Goal: Task Accomplishment & Management: Complete application form

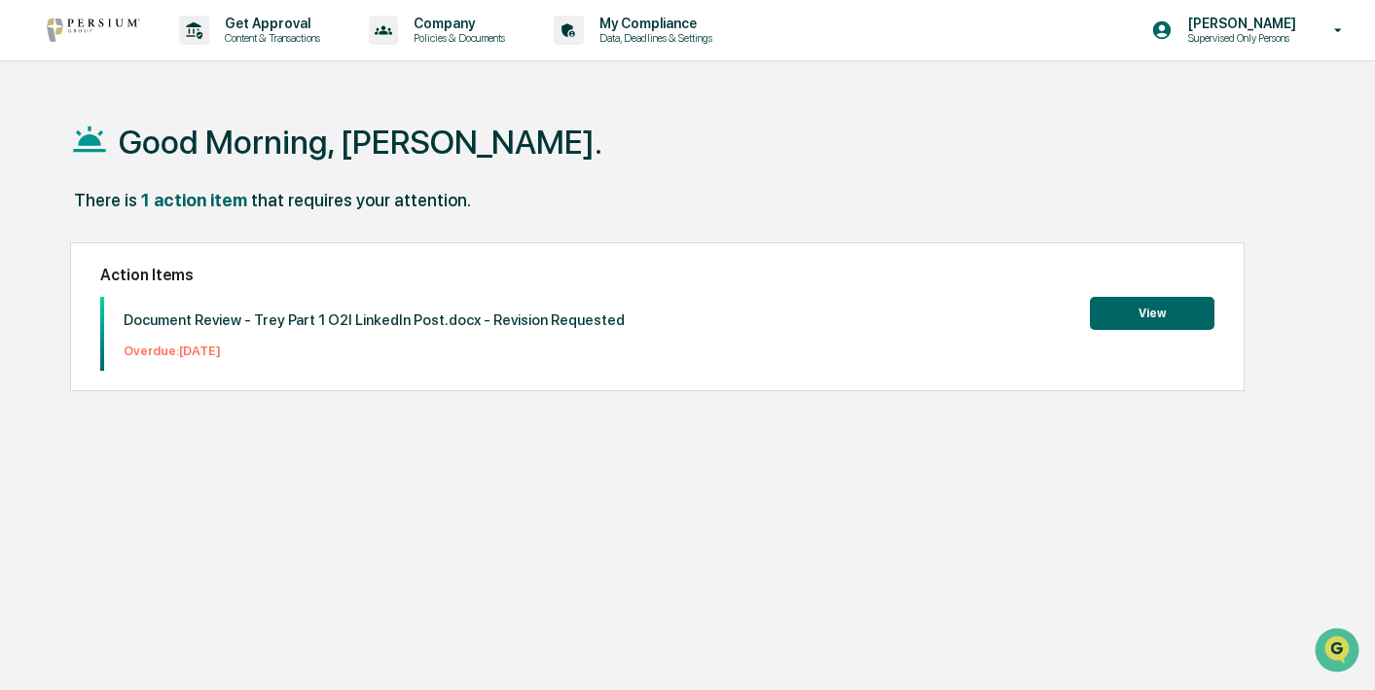
drag, startPoint x: 244, startPoint y: 320, endPoint x: 347, endPoint y: 353, distance: 108.3
click at [347, 353] on div "Document Review - Trey Part 1 O2I LinkedIn Post.docx - Revision Requested Overd…" at bounding box center [364, 334] width 521 height 74
click at [346, 352] on p "Overdue: [DATE]" at bounding box center [374, 350] width 501 height 15
click at [428, 310] on div "Document Review - Trey Part 1 O2I LinkedIn Post.docx - Revision Requested Overd…" at bounding box center [364, 334] width 521 height 74
drag, startPoint x: 570, startPoint y: 323, endPoint x: 727, endPoint y: 330, distance: 156.8
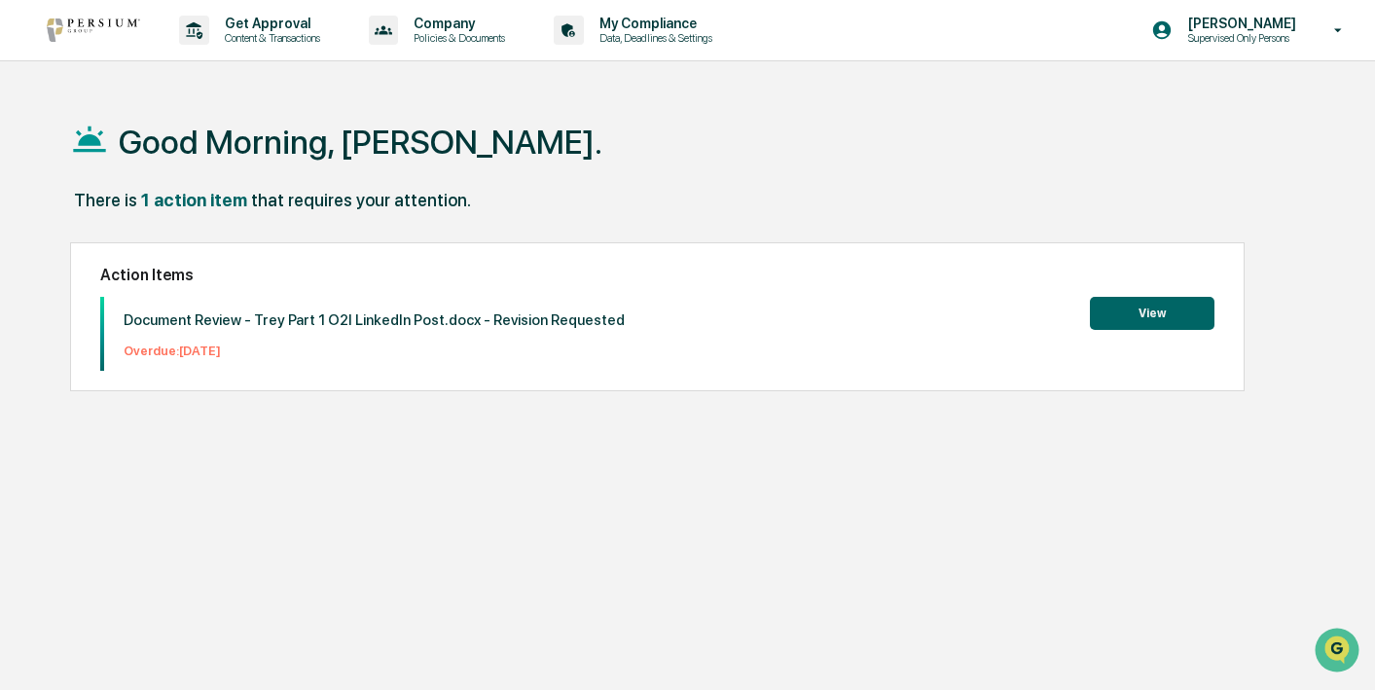
click at [727, 330] on div "Document Review - Trey Part 1 O2I LinkedIn Post.docx - Revision Requested Overd…" at bounding box center [657, 334] width 1114 height 74
click at [1173, 313] on button "View" at bounding box center [1152, 313] width 125 height 33
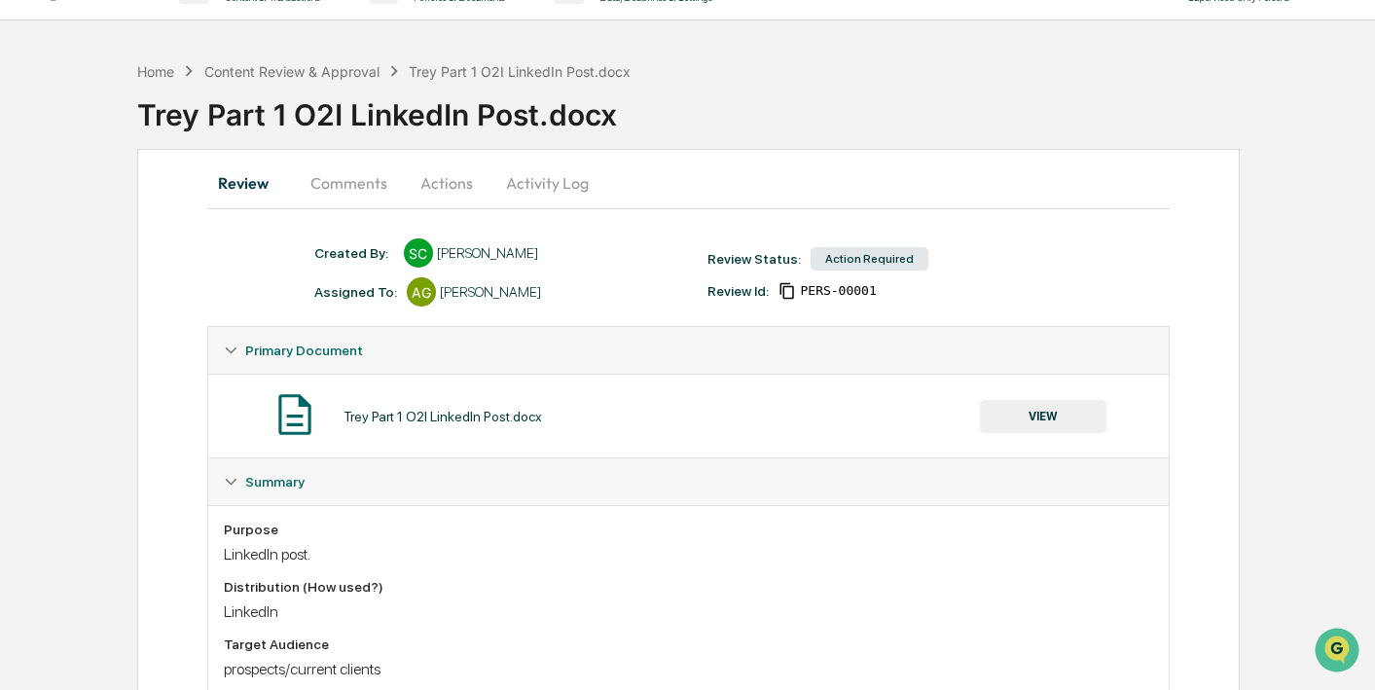
scroll to position [198, 0]
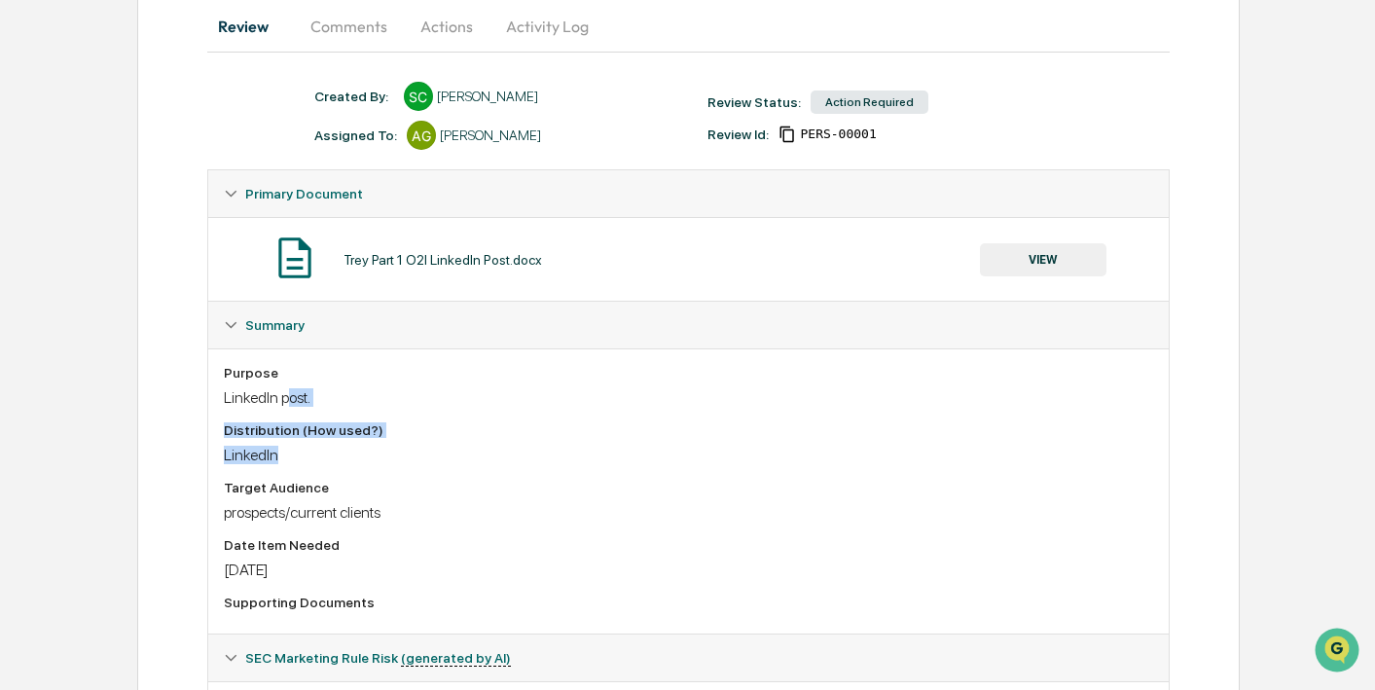
drag, startPoint x: 298, startPoint y: 394, endPoint x: 304, endPoint y: 468, distance: 74.2
click at [305, 464] on div "Purpose LinkedIn post. Distribution (How used?) LinkedIn Target Audience prospe…" at bounding box center [688, 491] width 929 height 253
click at [304, 468] on div "Purpose LinkedIn post. Distribution (How used?) LinkedIn Target Audience prospe…" at bounding box center [688, 491] width 929 height 253
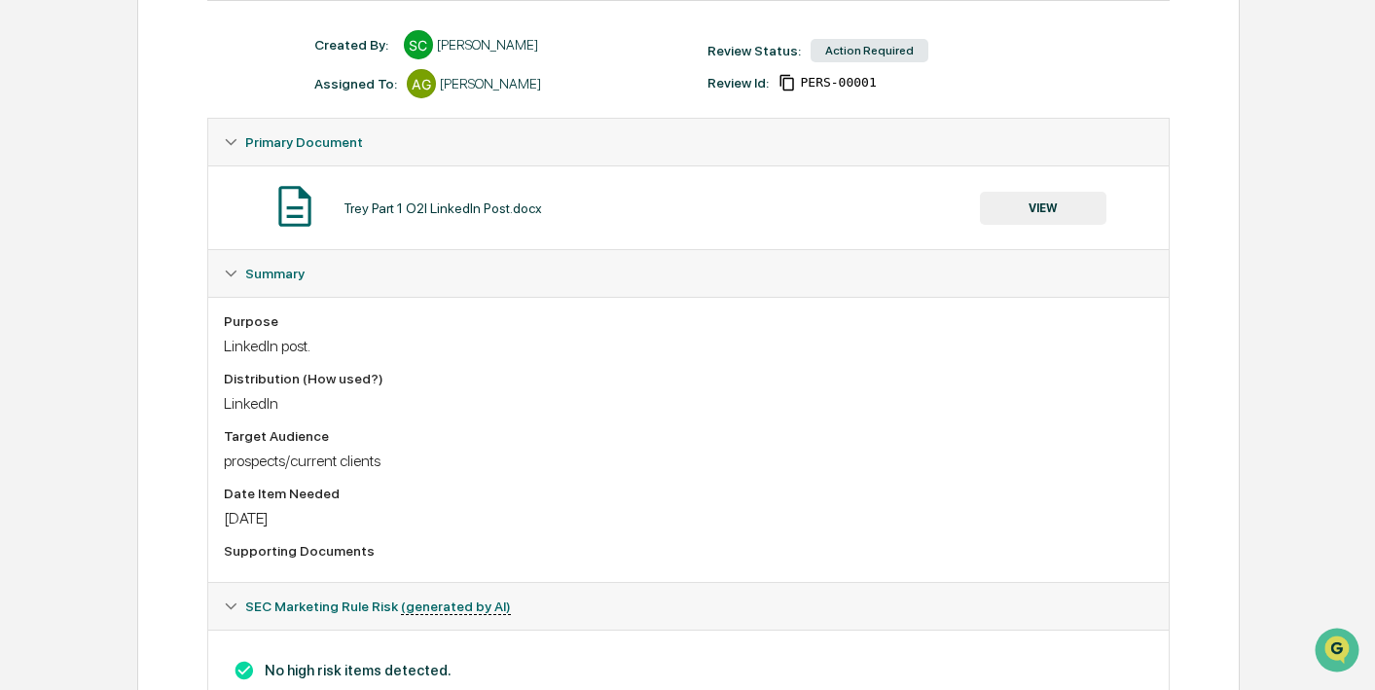
scroll to position [324, 0]
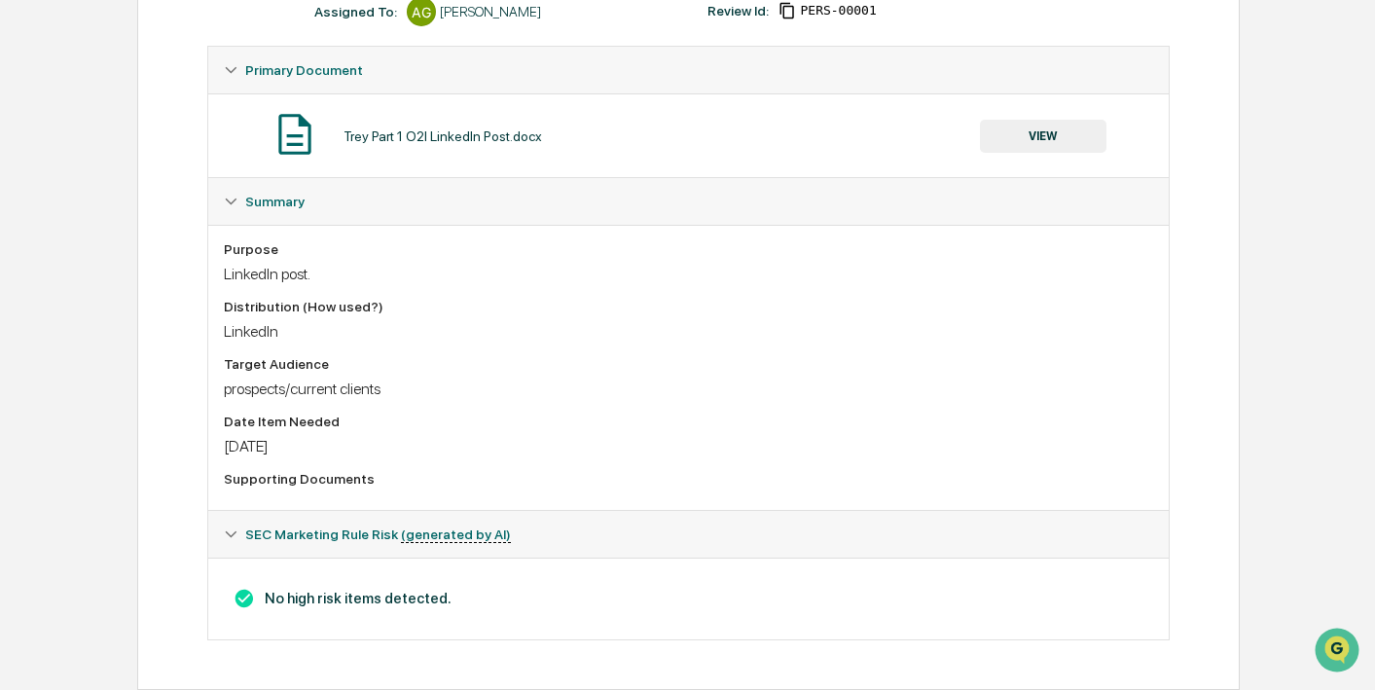
click at [1035, 124] on button "VIEW" at bounding box center [1043, 136] width 127 height 33
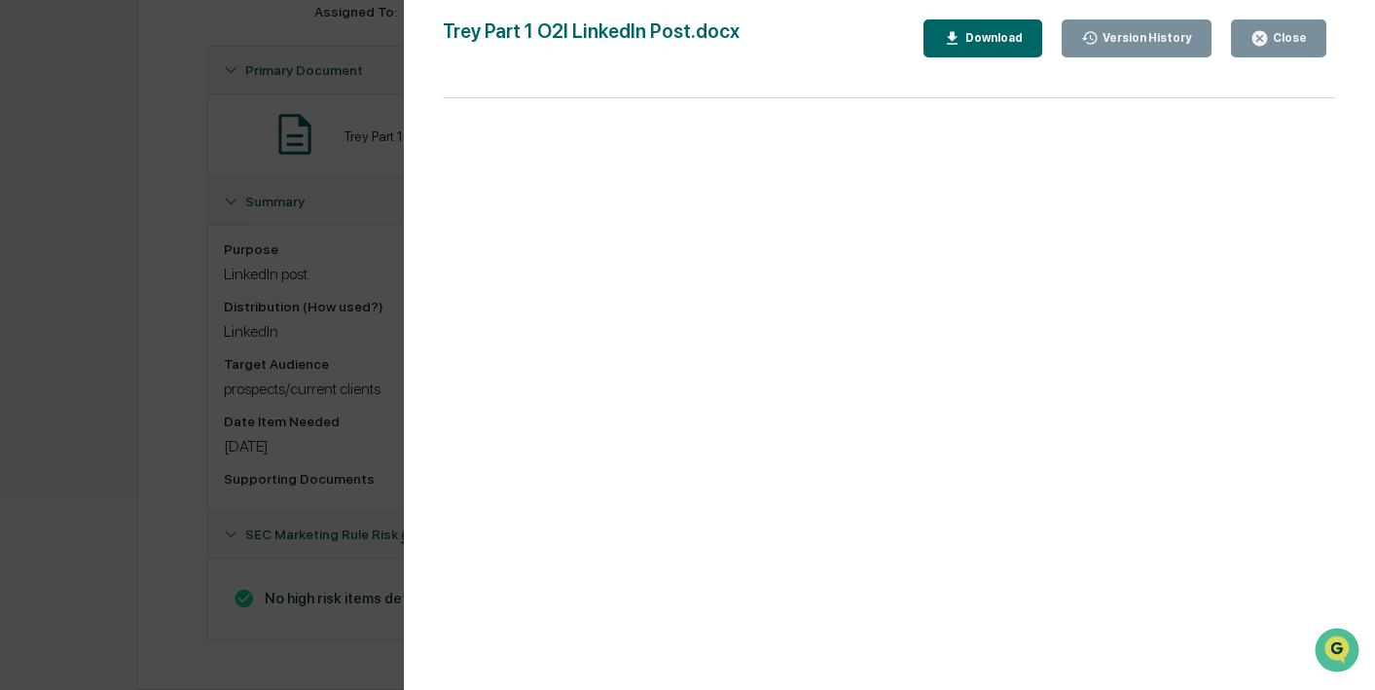
click at [235, 257] on div "Version History [DATE] 02:28 PM [PERSON_NAME] [DATE] 10:36 PM [PERSON_NAME] Cor…" at bounding box center [687, 345] width 1375 height 690
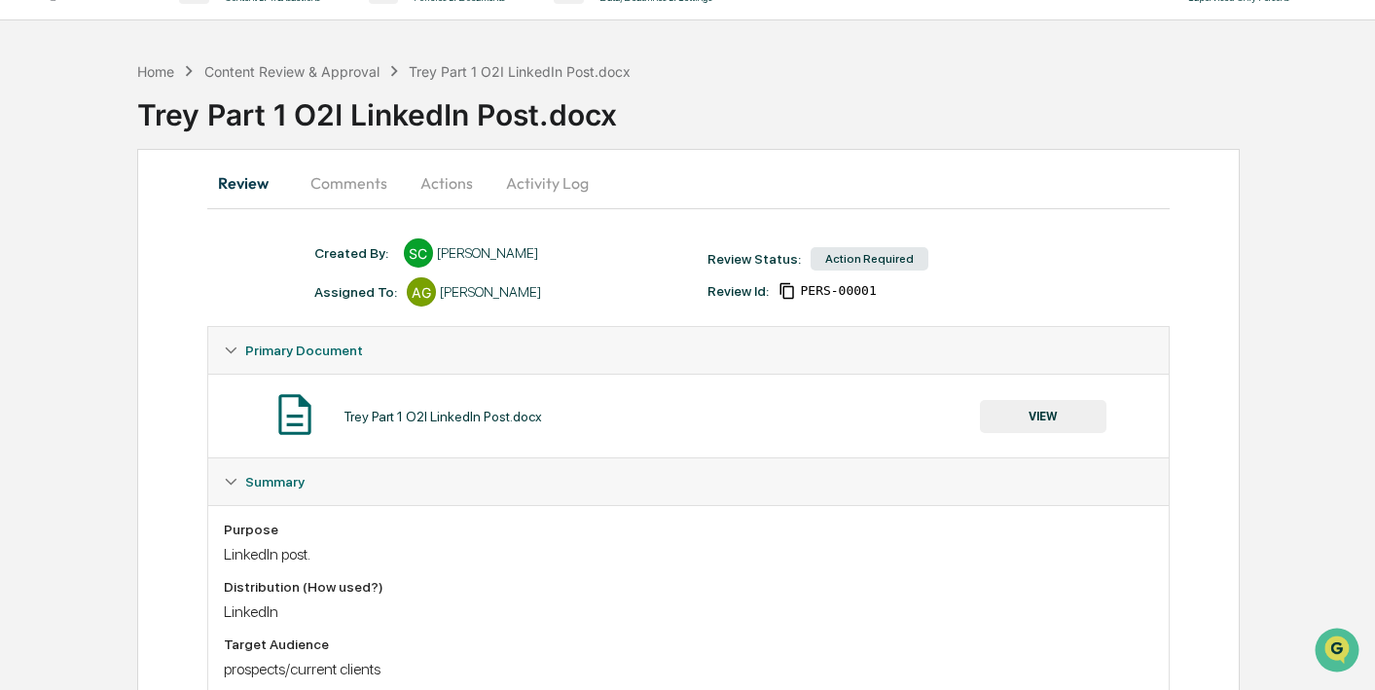
scroll to position [0, 0]
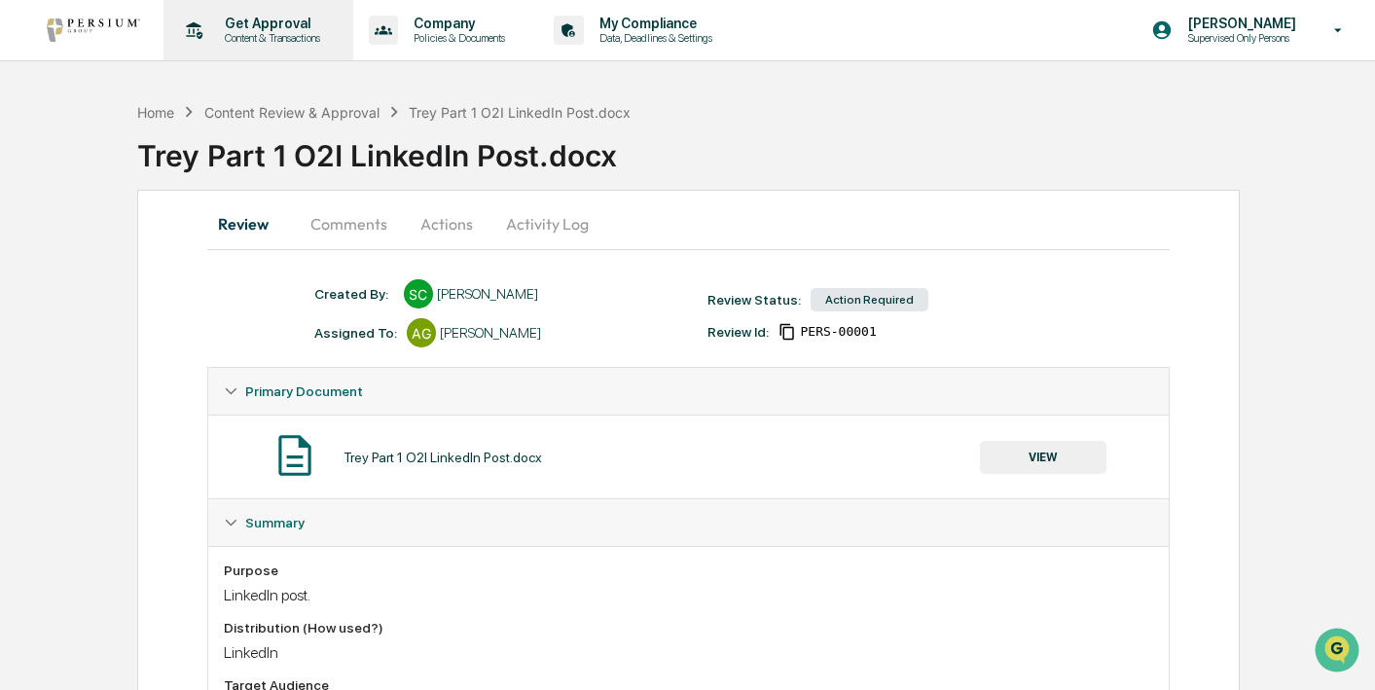
click at [201, 23] on icon at bounding box center [194, 31] width 30 height 30
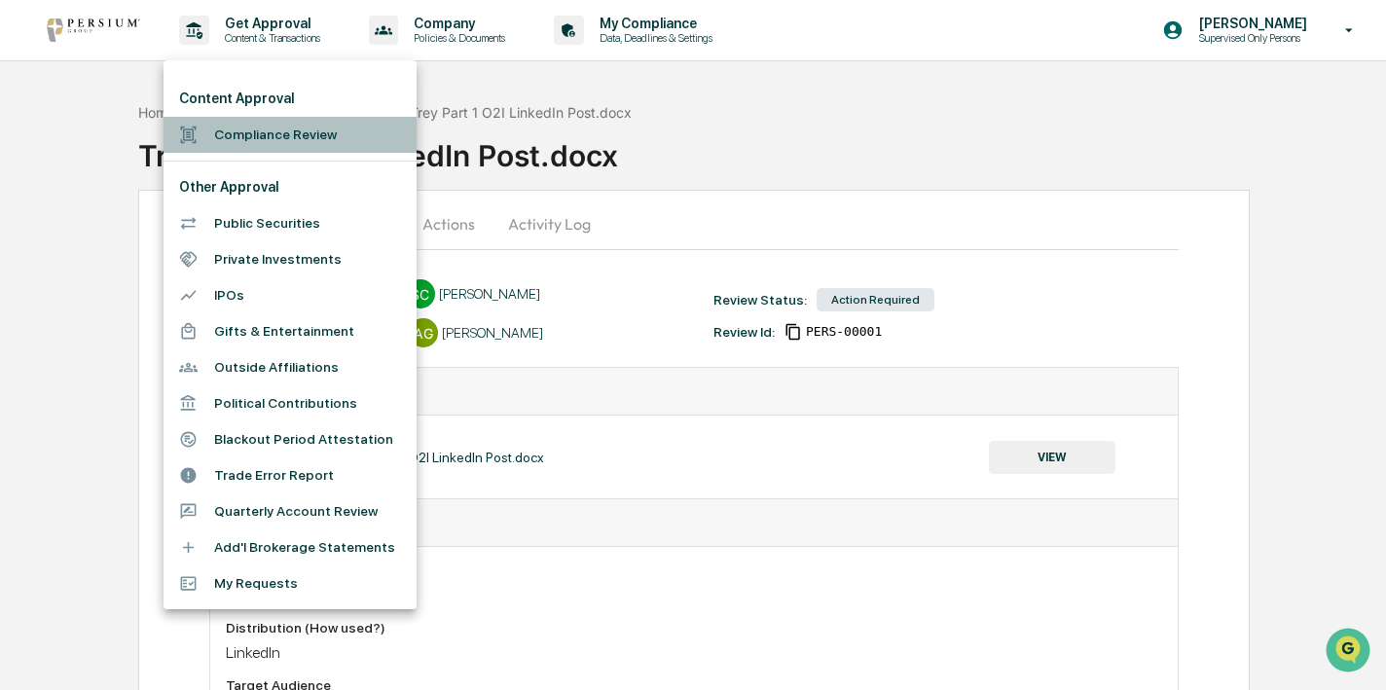
click at [275, 127] on li "Compliance Review" at bounding box center [289, 135] width 253 height 36
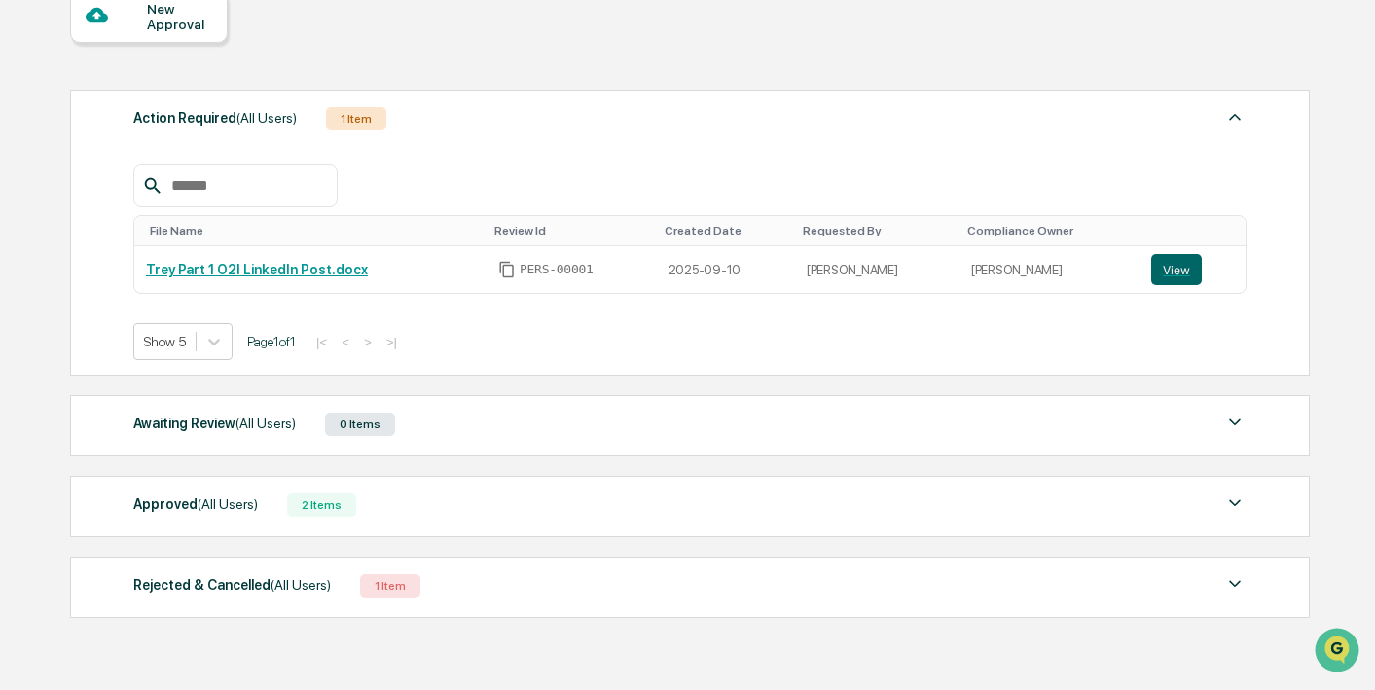
scroll to position [201, 0]
click at [296, 510] on div "2 Items" at bounding box center [321, 502] width 69 height 23
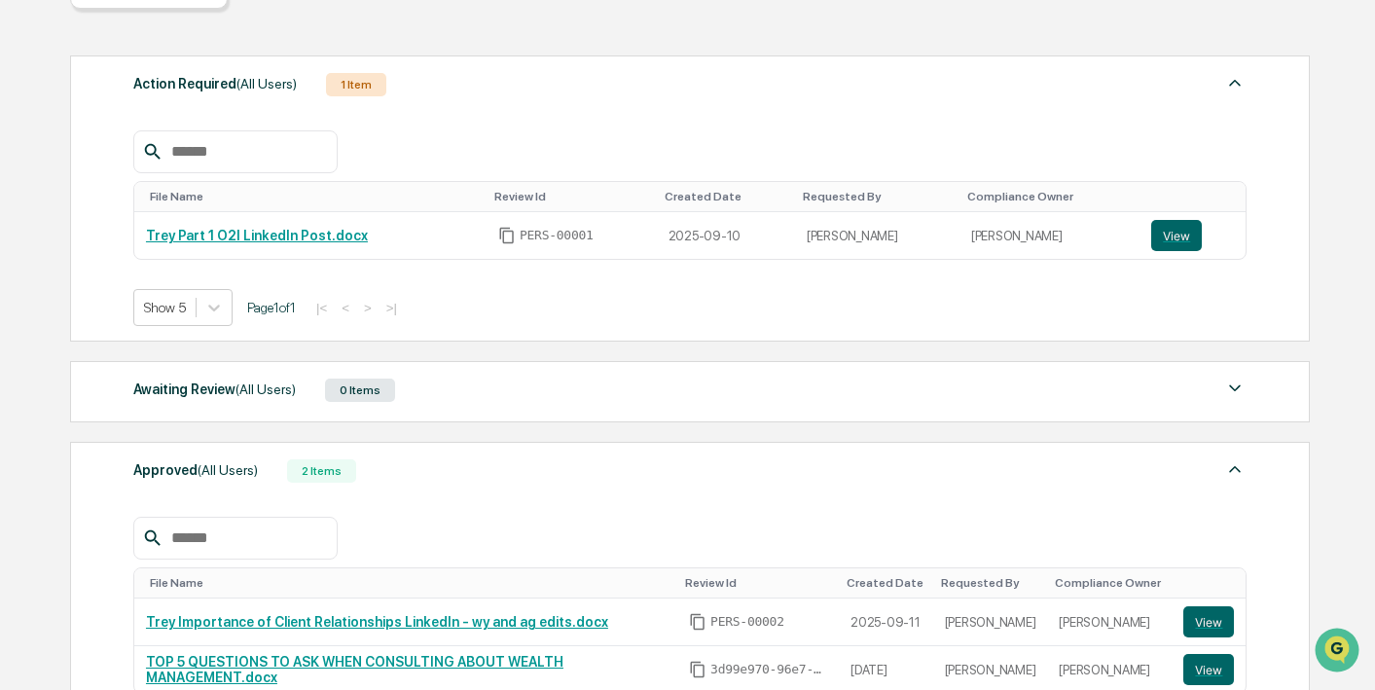
scroll to position [234, 0]
click at [1178, 238] on button "View" at bounding box center [1176, 235] width 51 height 31
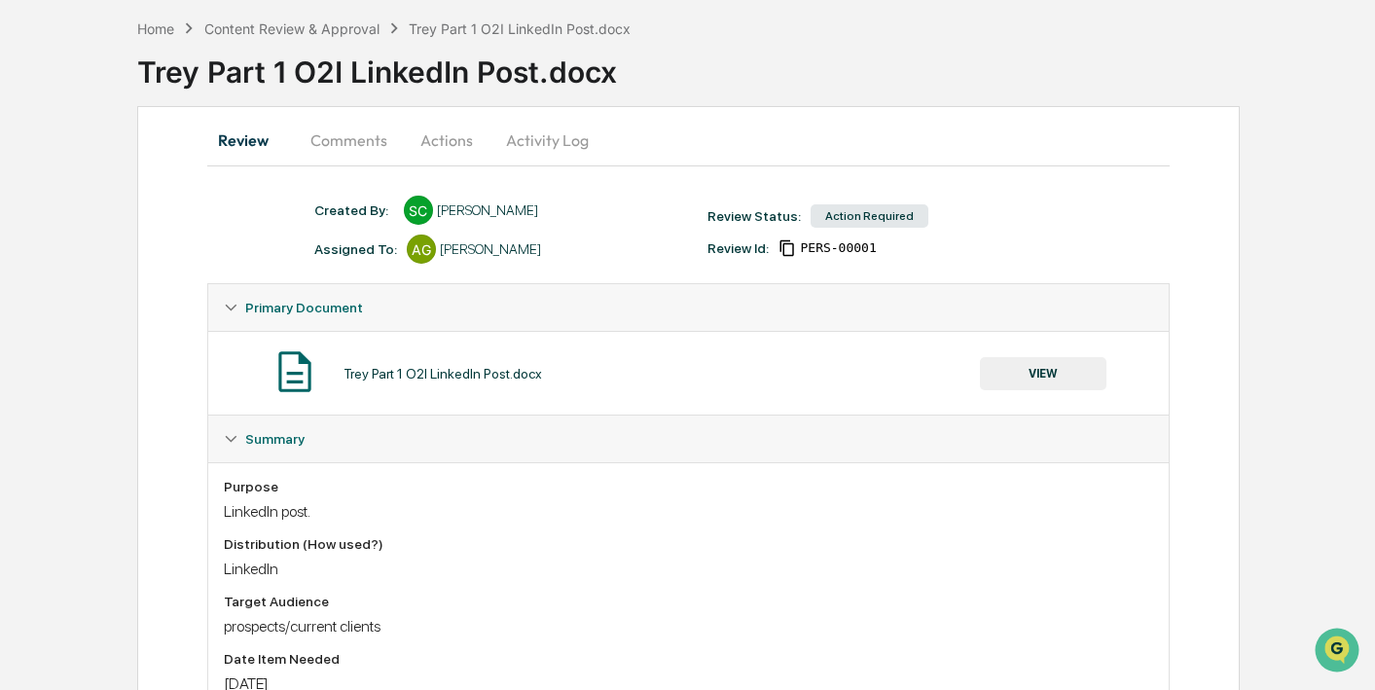
scroll to position [103, 0]
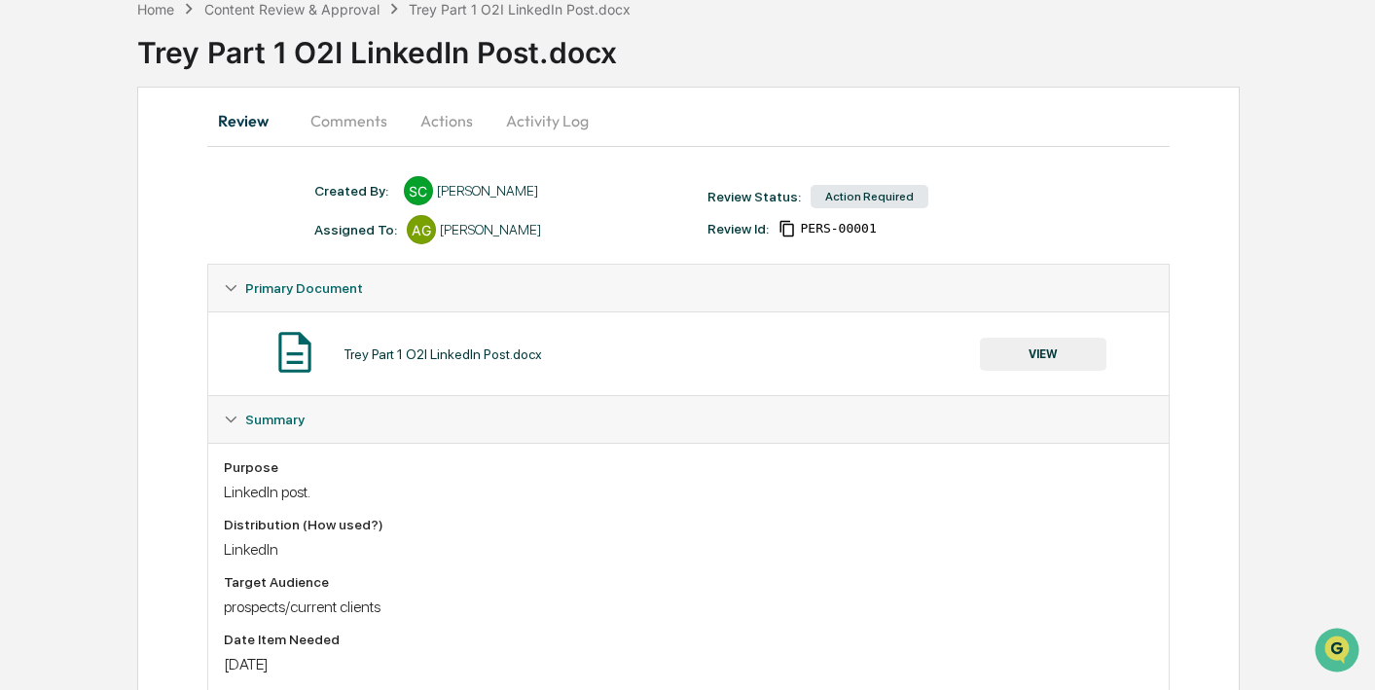
click at [1042, 352] on button "VIEW" at bounding box center [1043, 354] width 127 height 33
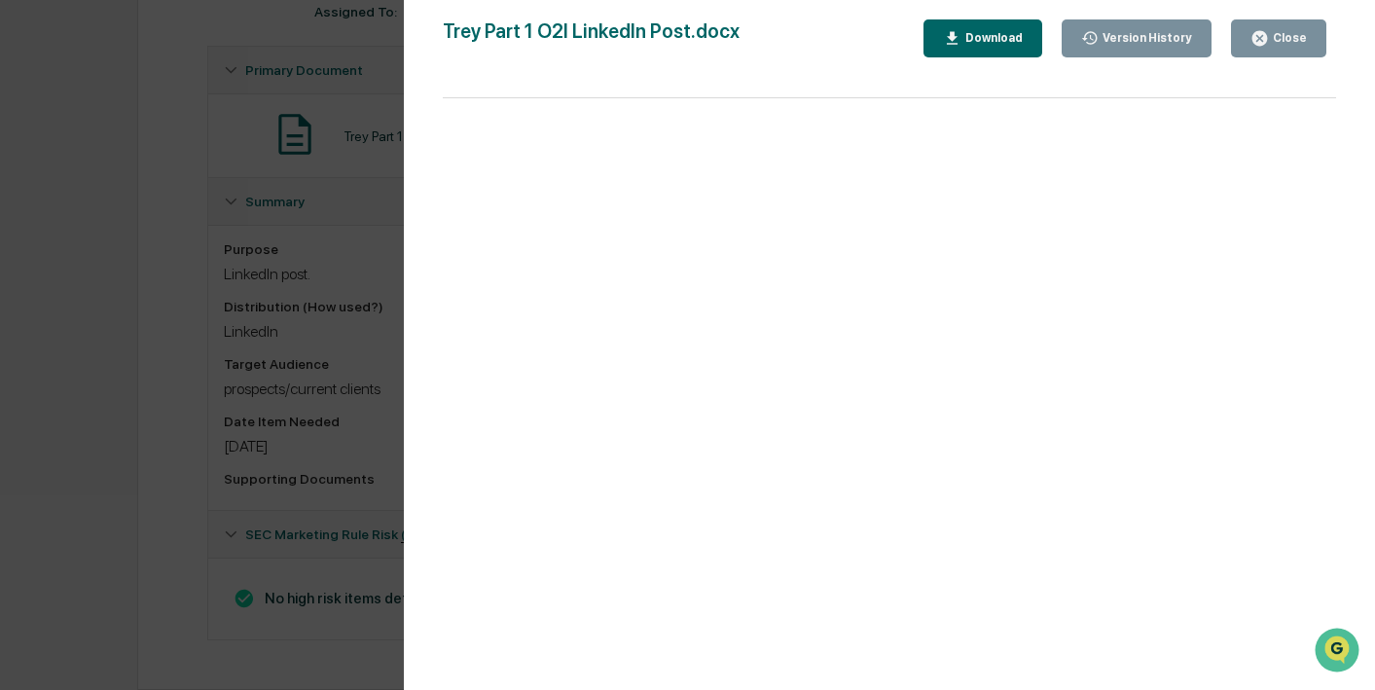
scroll to position [324, 0]
click at [1273, 39] on div "Close" at bounding box center [1288, 38] width 38 height 14
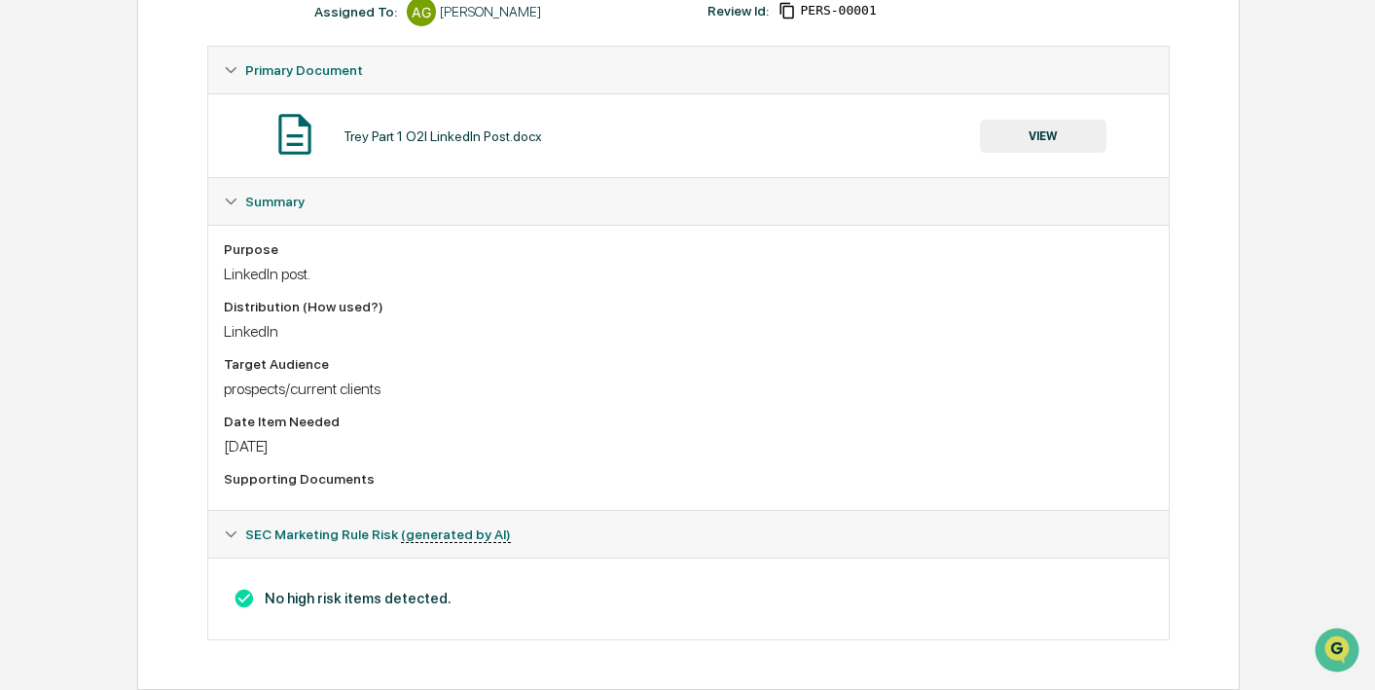
click at [1064, 130] on button "VIEW" at bounding box center [1043, 136] width 127 height 33
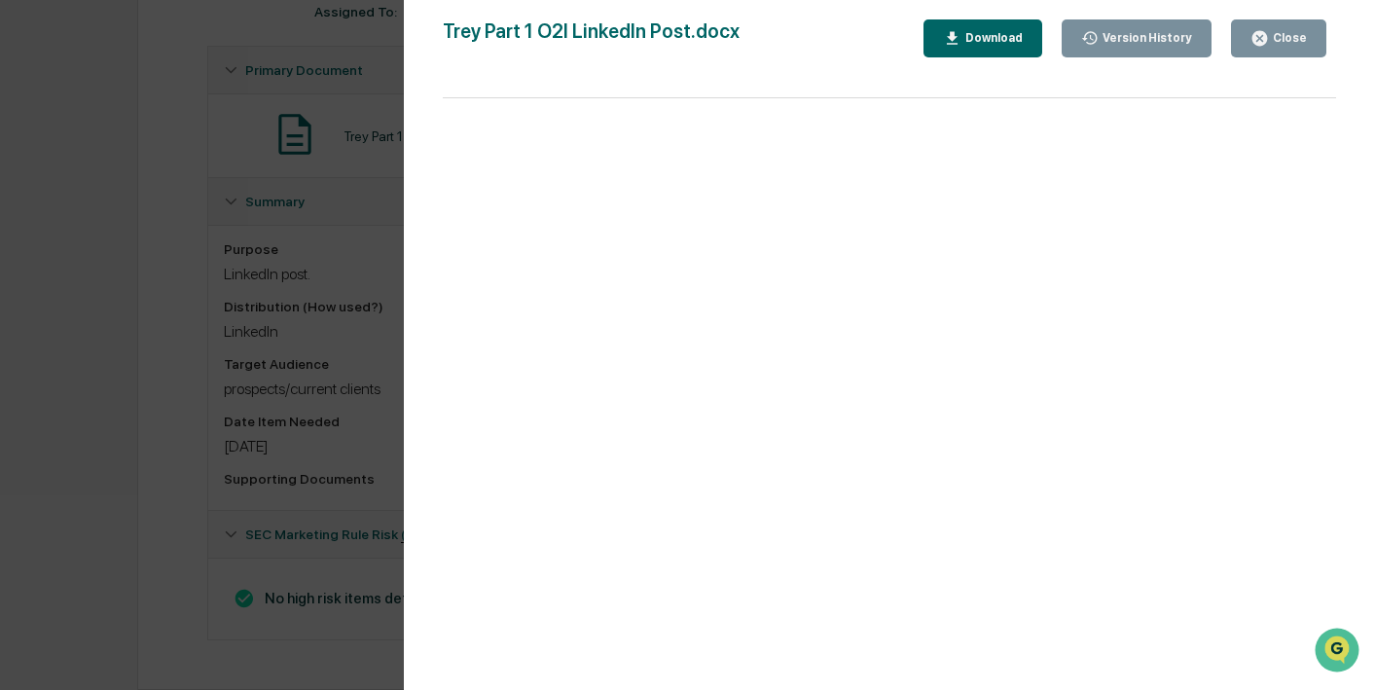
click at [1011, 37] on div "Download" at bounding box center [991, 38] width 61 height 14
click at [1113, 32] on div "Version History" at bounding box center [1145, 38] width 93 height 14
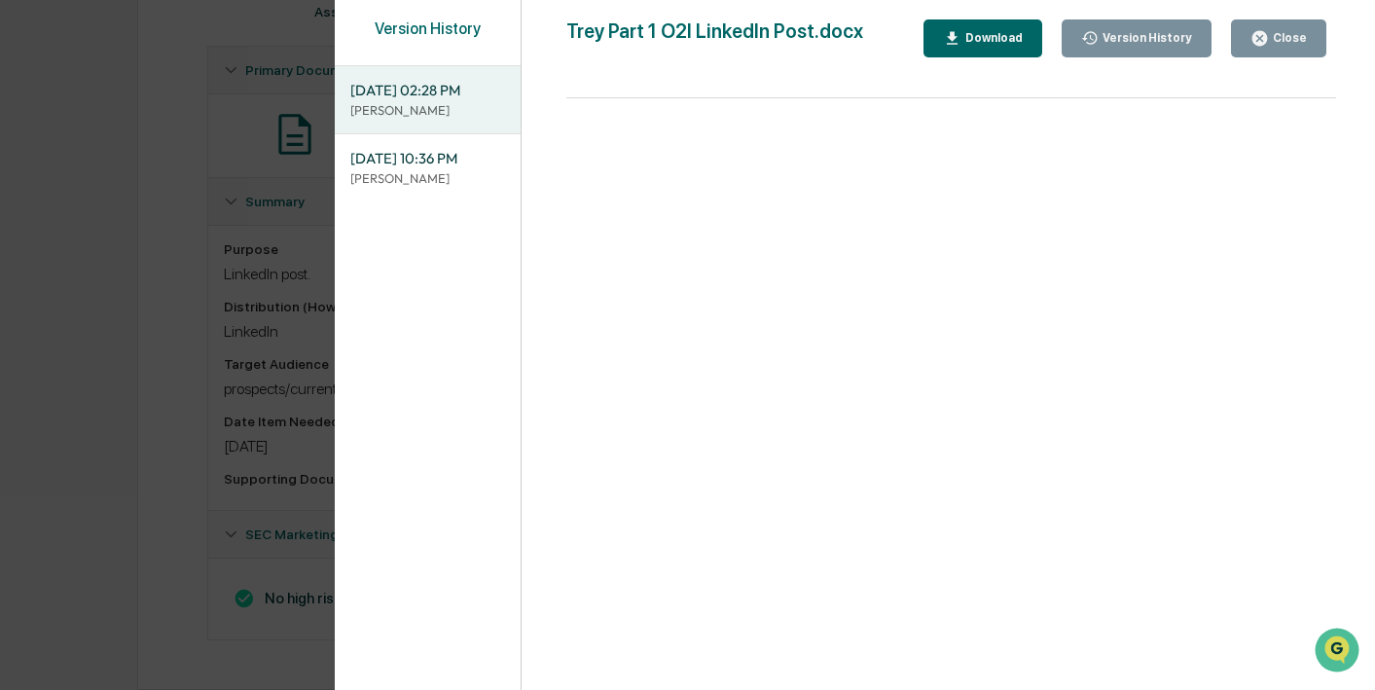
click at [284, 114] on div "Version History [DATE] 02:28 PM [PERSON_NAME] [DATE] 10:36 PM [PERSON_NAME] Cor…" at bounding box center [687, 345] width 1375 height 690
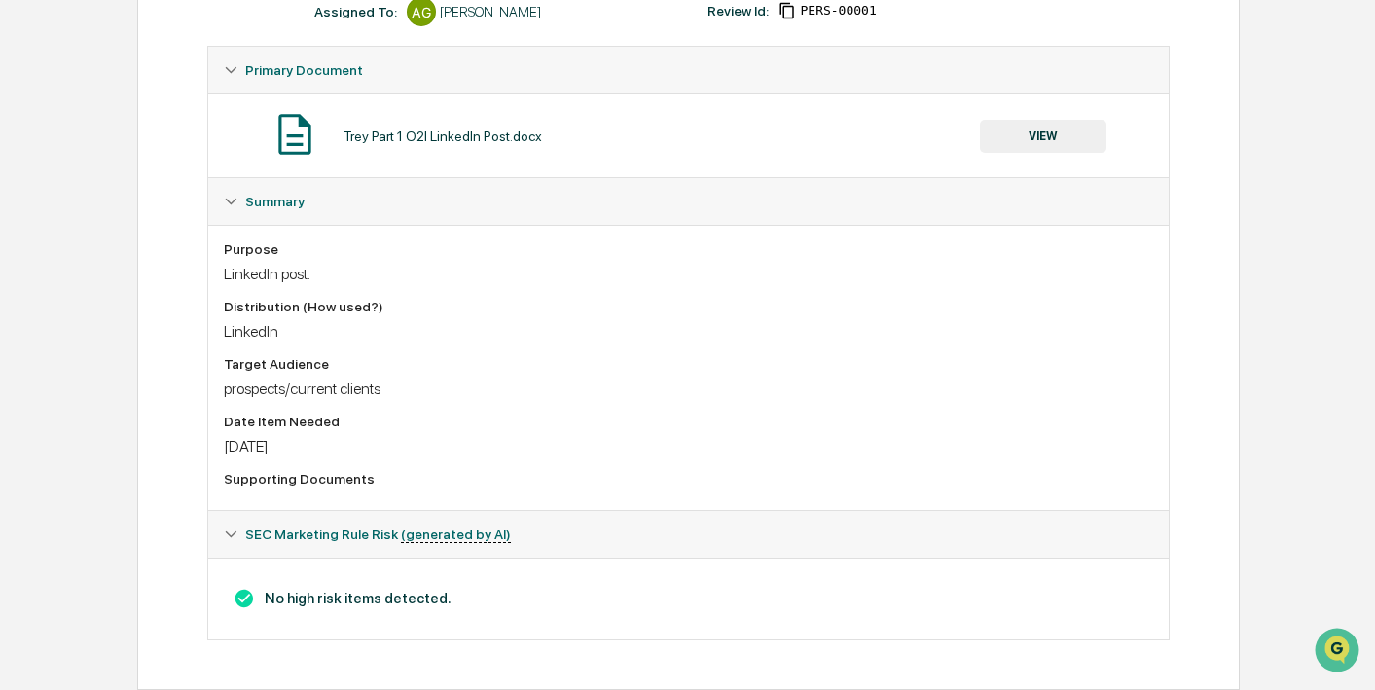
click at [1078, 141] on button "VIEW" at bounding box center [1043, 136] width 127 height 33
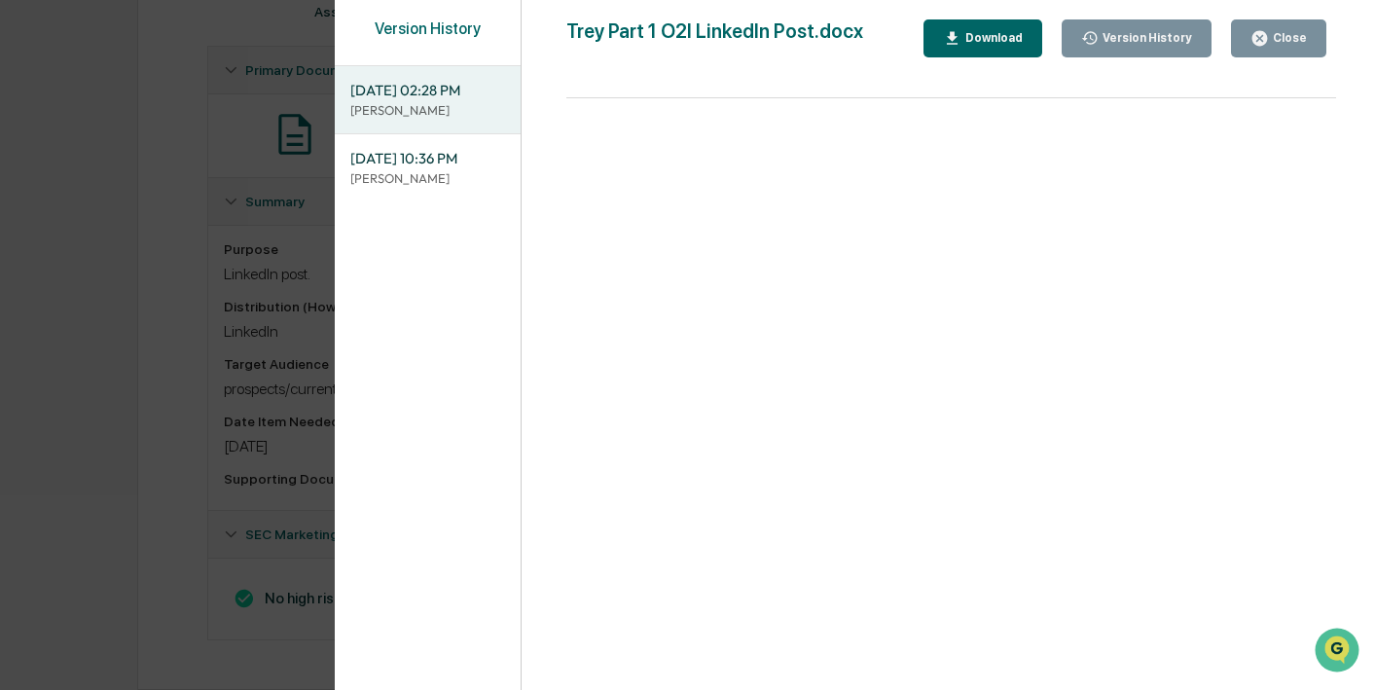
click at [271, 117] on div "Version History [DATE] 02:28 PM [PERSON_NAME] [DATE] 10:36 PM [PERSON_NAME] Cor…" at bounding box center [687, 345] width 1375 height 690
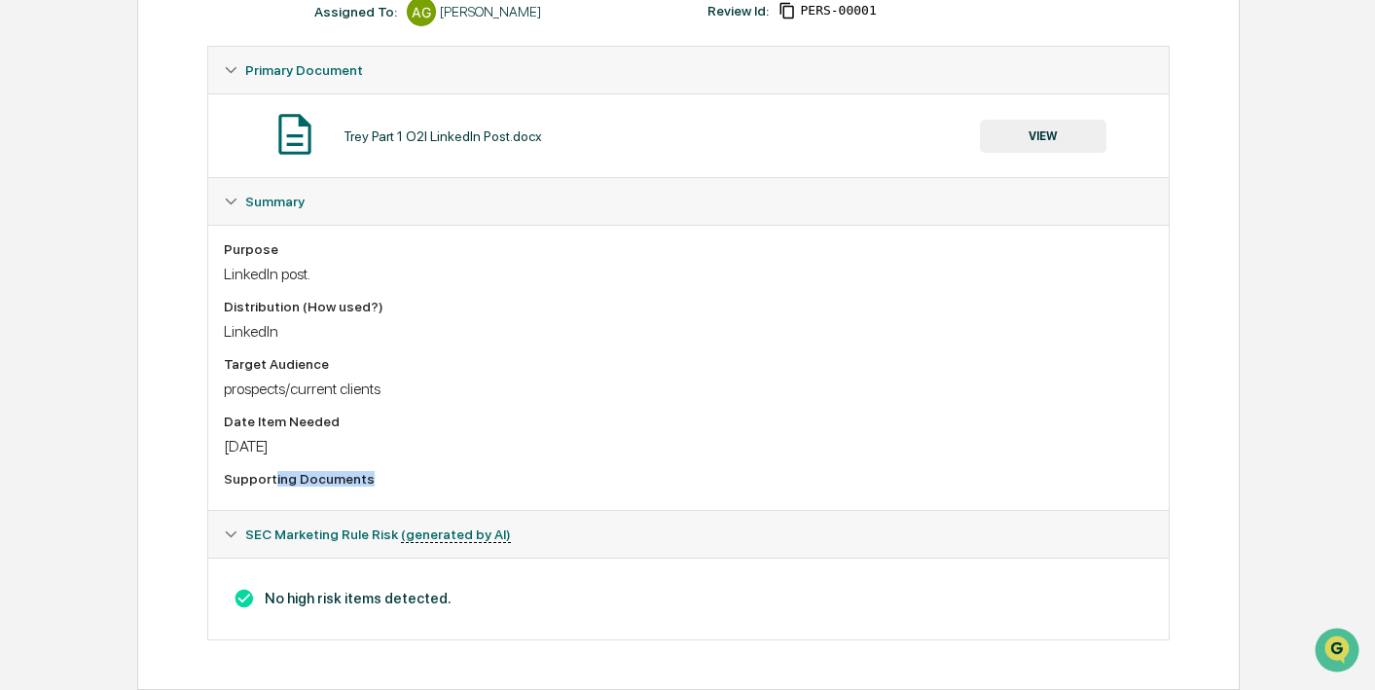
drag, startPoint x: 274, startPoint y: 476, endPoint x: 396, endPoint y: 473, distance: 121.7
click at [396, 473] on div "Supporting Documents" at bounding box center [688, 479] width 929 height 16
drag, startPoint x: 315, startPoint y: 388, endPoint x: 438, endPoint y: 381, distance: 122.8
click at [438, 381] on div "prospects/current clients" at bounding box center [688, 389] width 929 height 18
click at [439, 385] on div "prospects/current clients" at bounding box center [688, 389] width 929 height 18
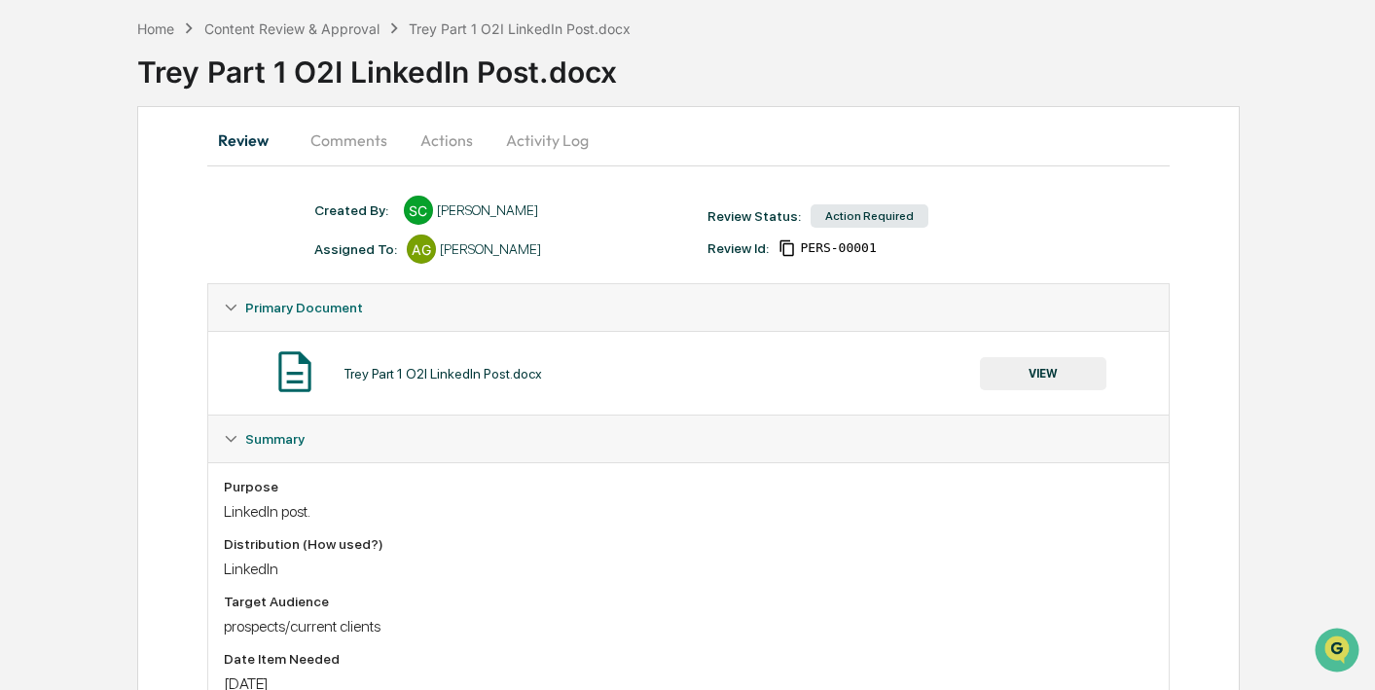
scroll to position [0, 0]
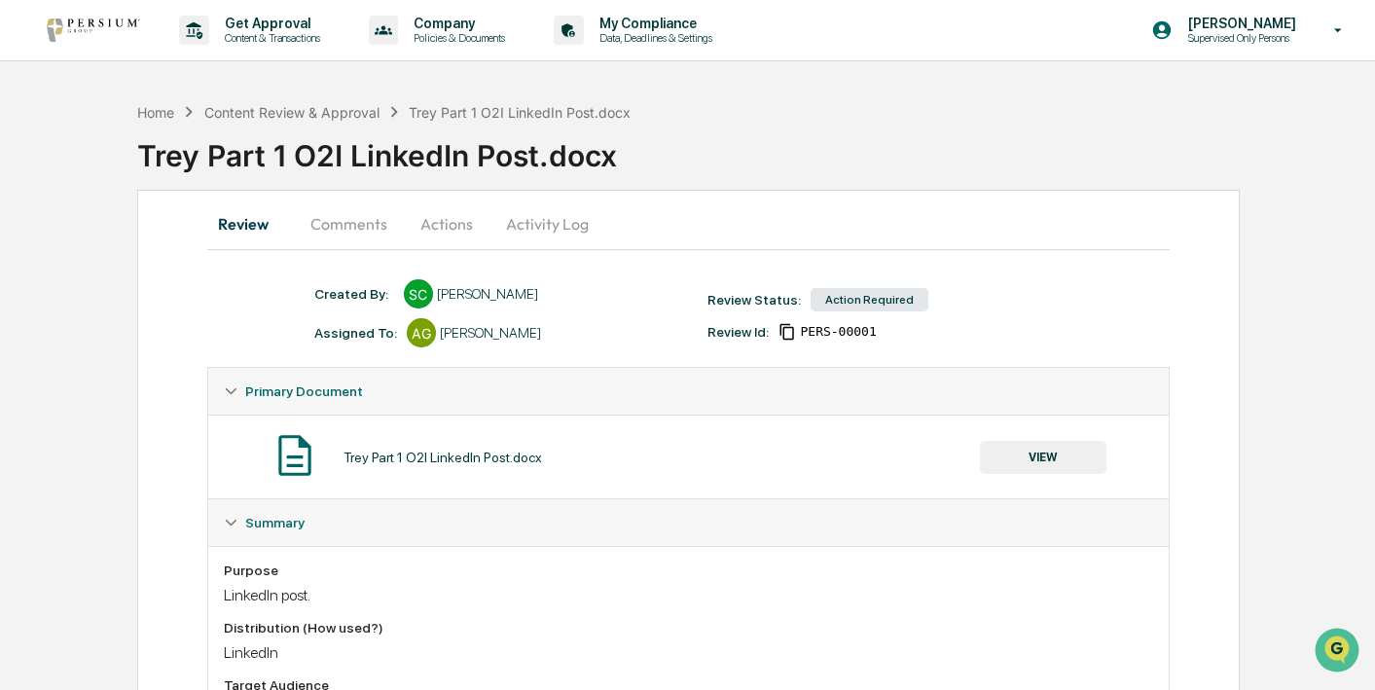
click at [360, 222] on button "Comments" at bounding box center [349, 223] width 108 height 47
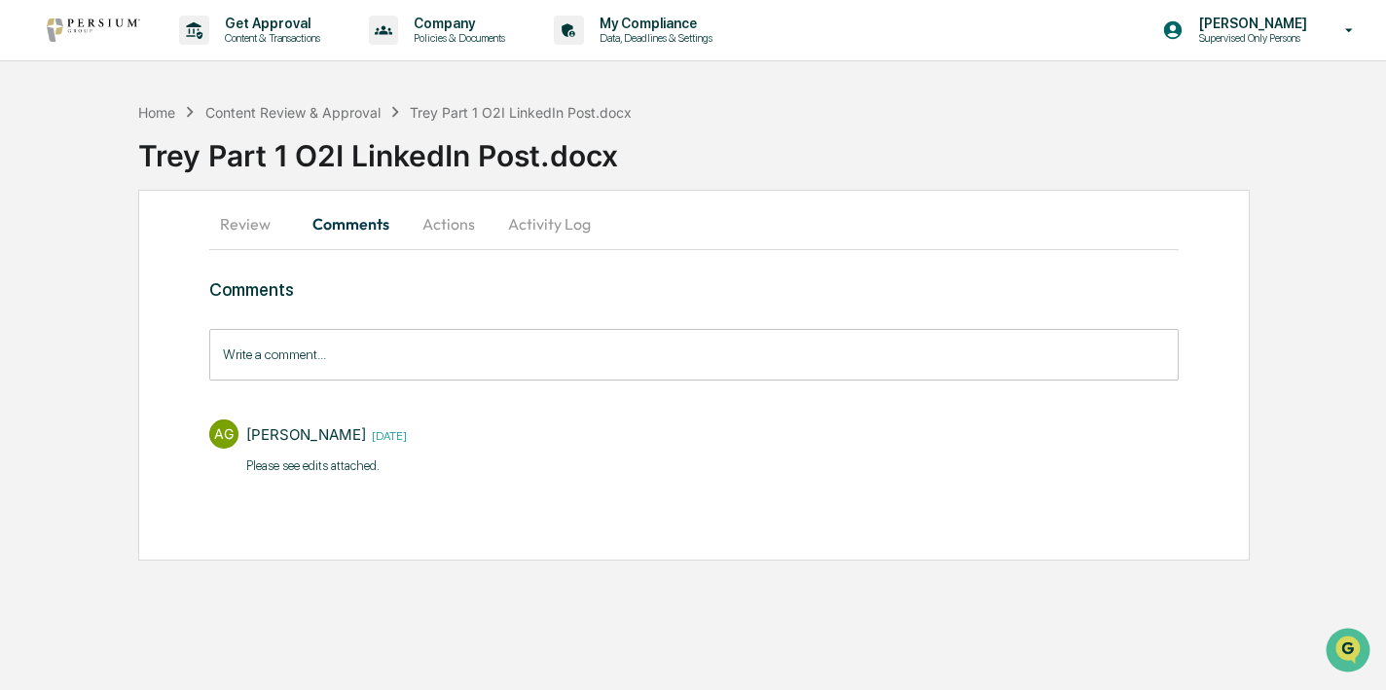
click at [439, 211] on button "Actions" at bounding box center [449, 223] width 88 height 47
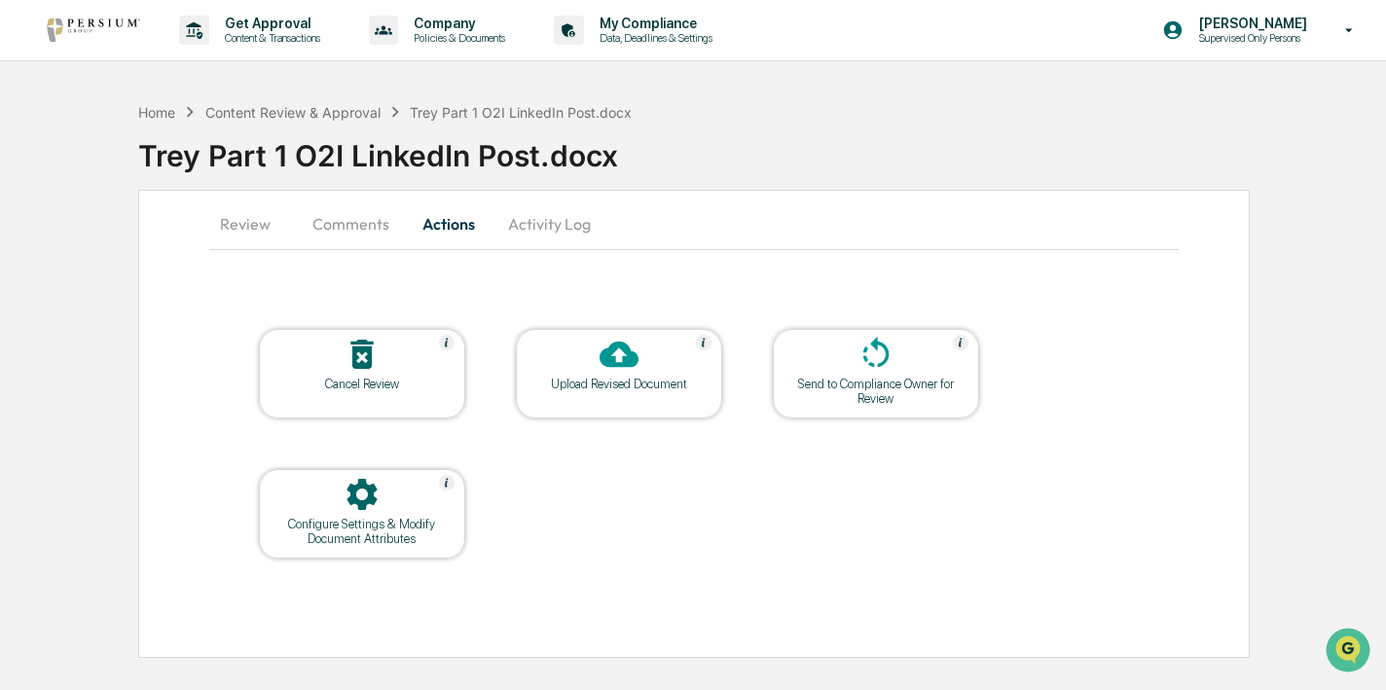
click at [335, 241] on button "Comments" at bounding box center [351, 223] width 108 height 47
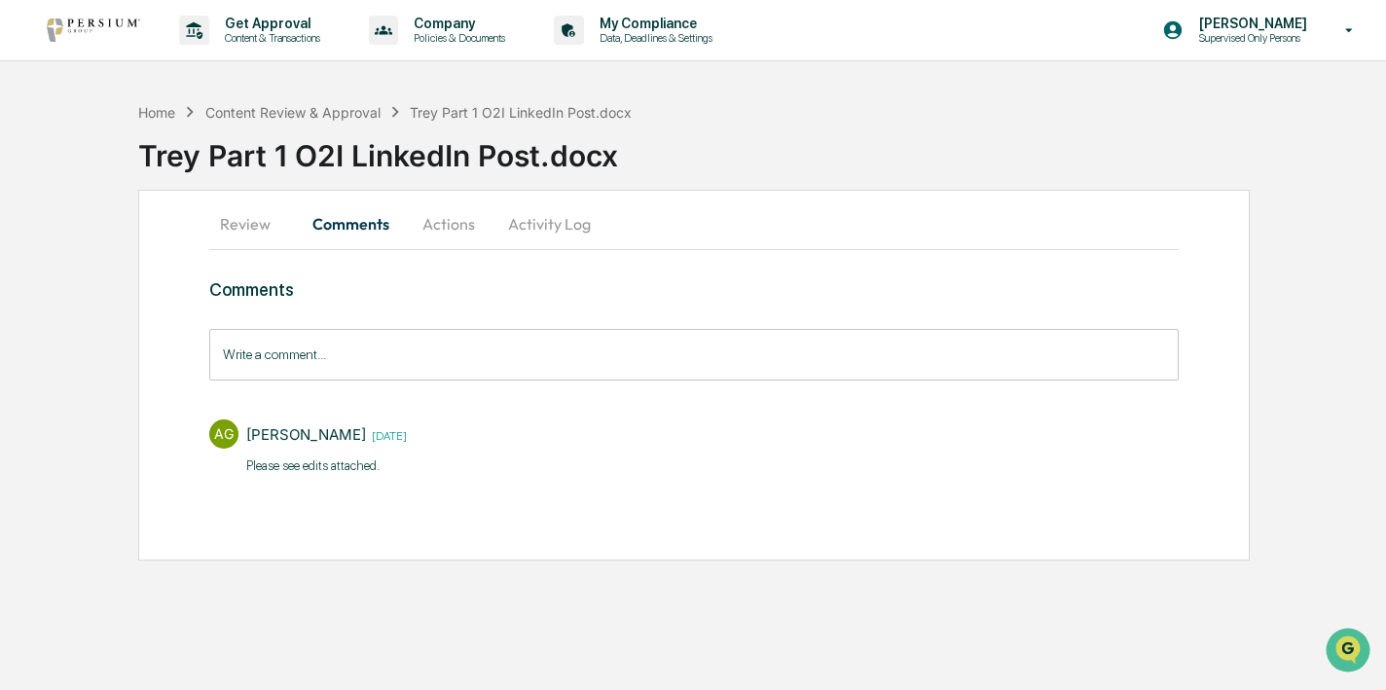
click at [525, 234] on button "Activity Log" at bounding box center [549, 223] width 114 height 47
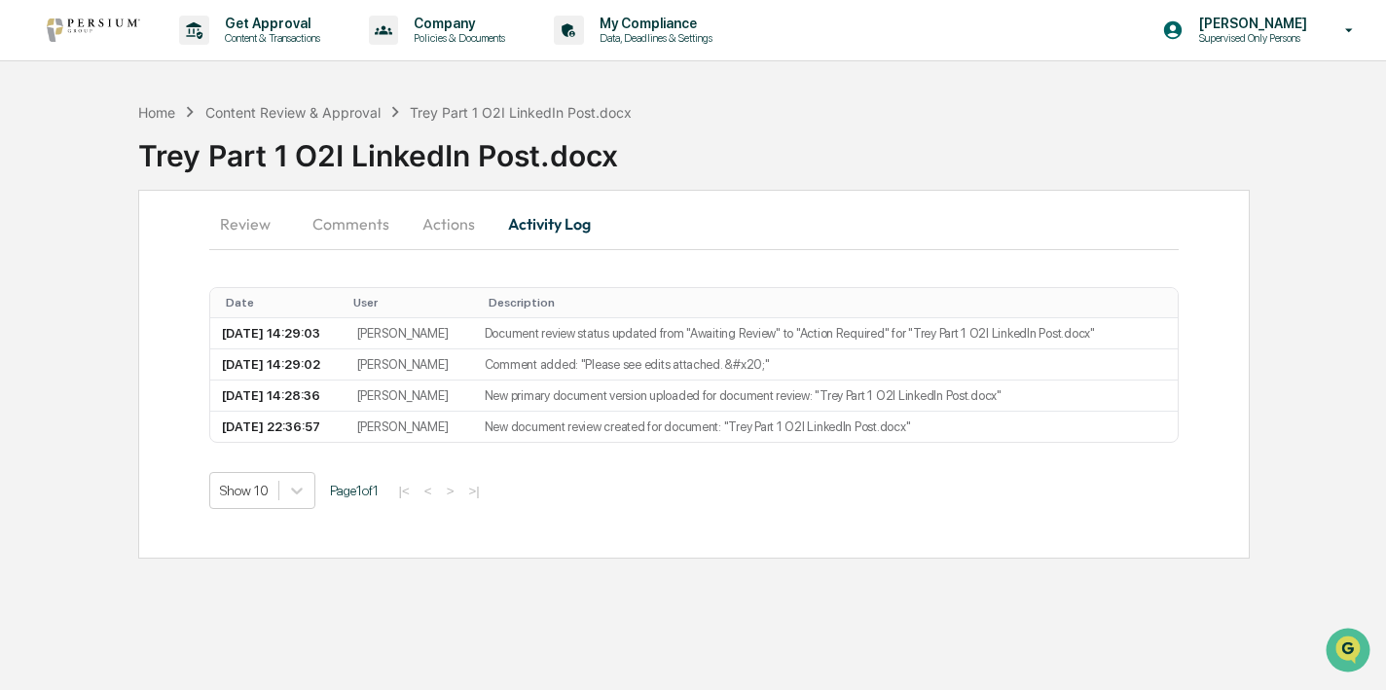
click at [436, 233] on button "Actions" at bounding box center [449, 223] width 88 height 47
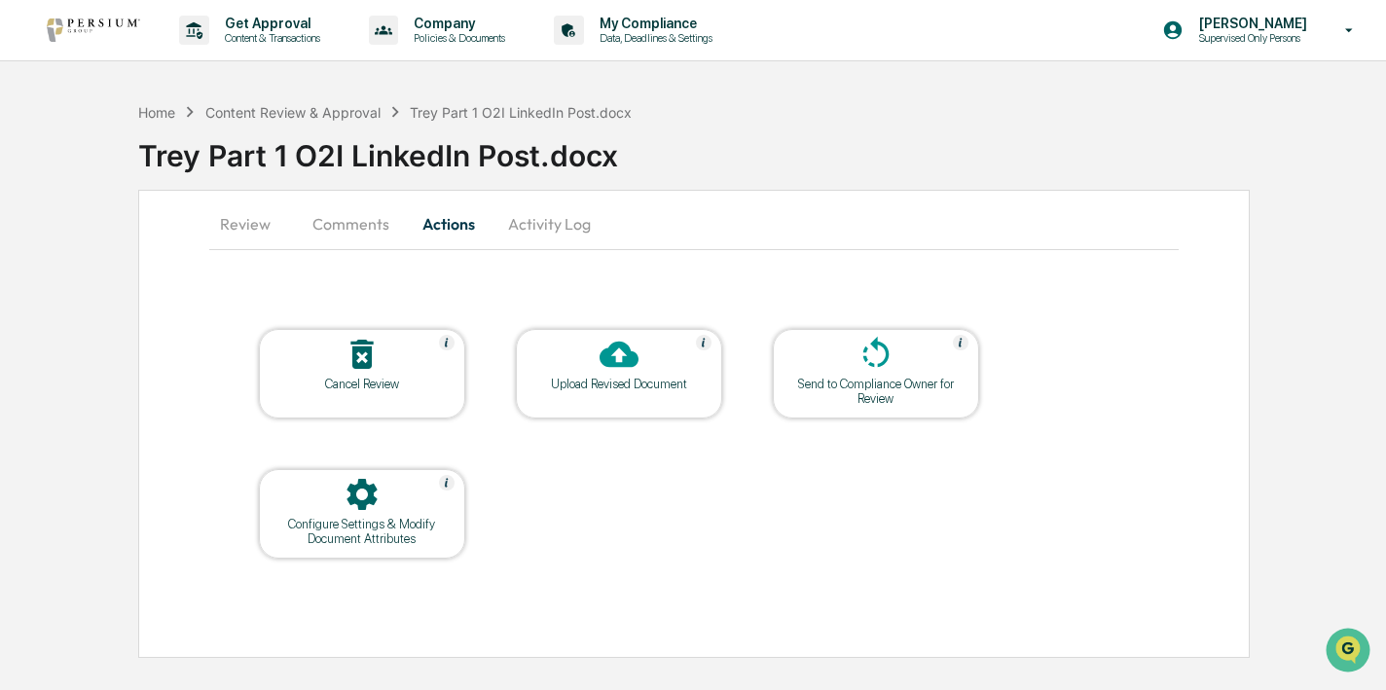
click at [357, 225] on button "Comments" at bounding box center [351, 223] width 108 height 47
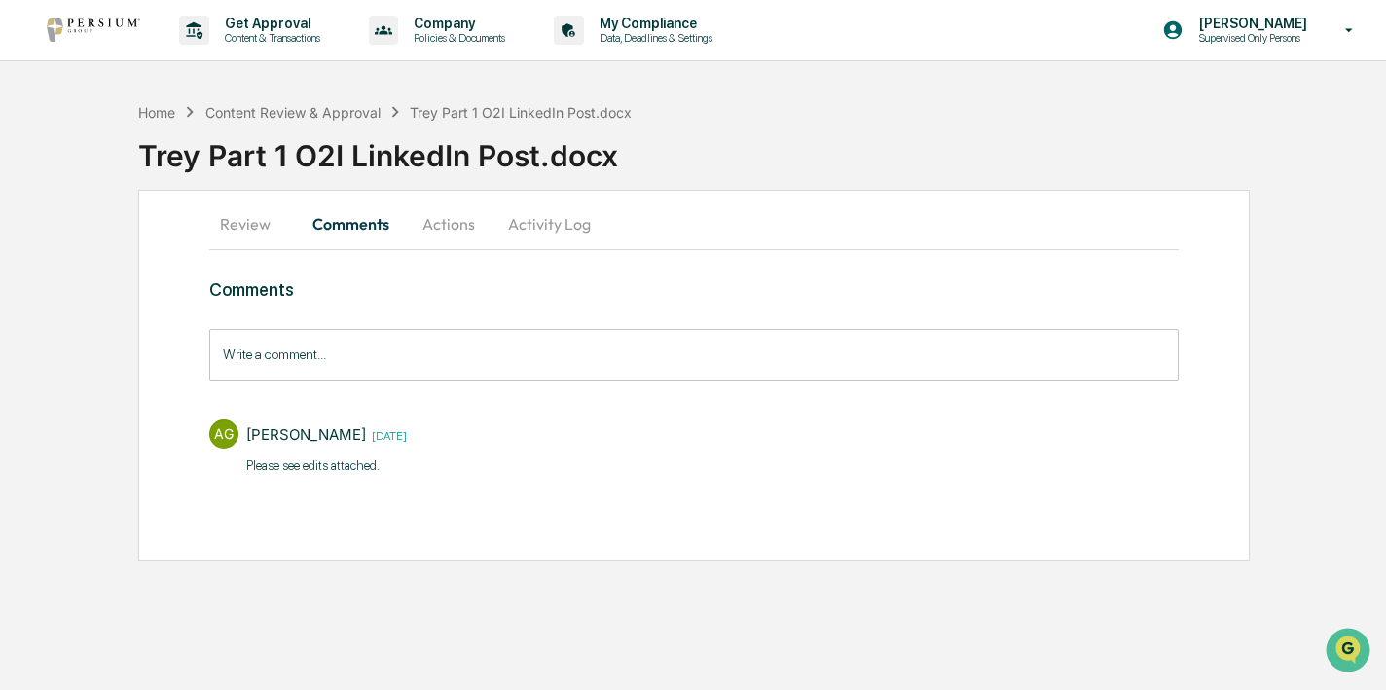
click at [264, 227] on button "Review" at bounding box center [253, 223] width 88 height 47
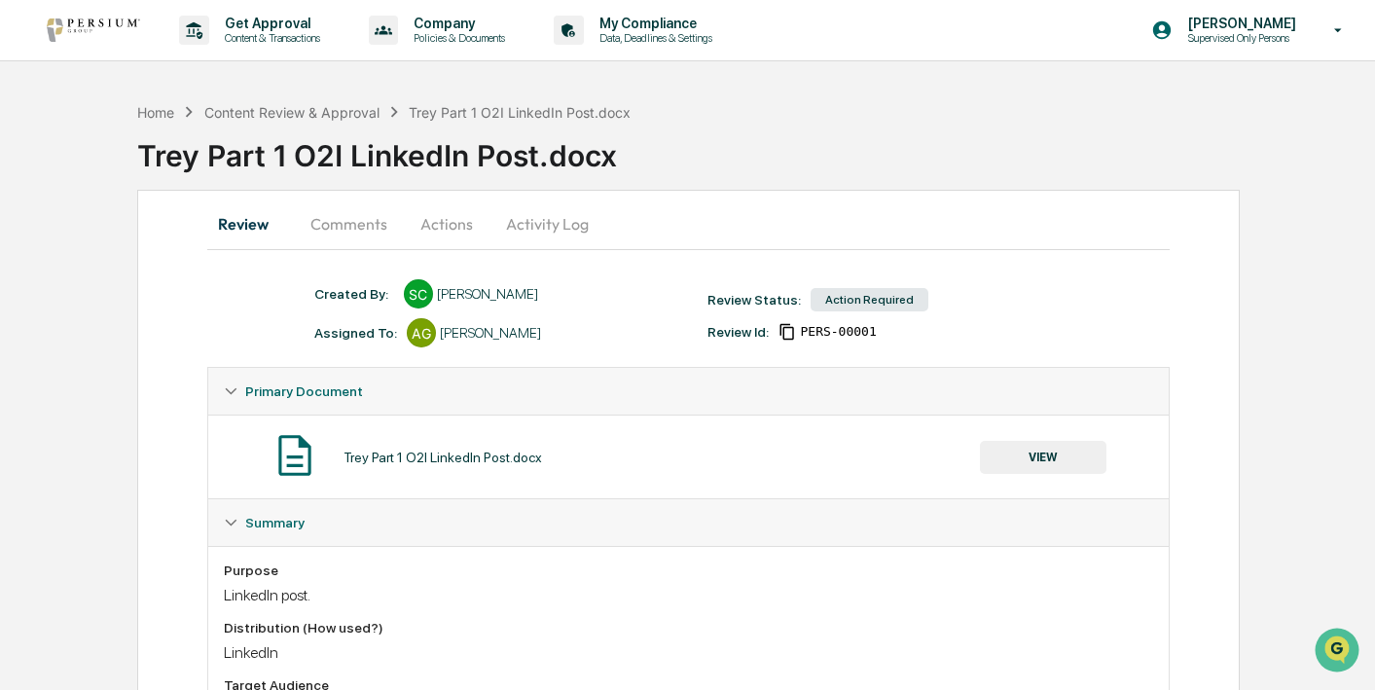
click at [832, 303] on div "Action Required" at bounding box center [870, 299] width 118 height 23
click at [430, 209] on button "Actions" at bounding box center [447, 223] width 88 height 47
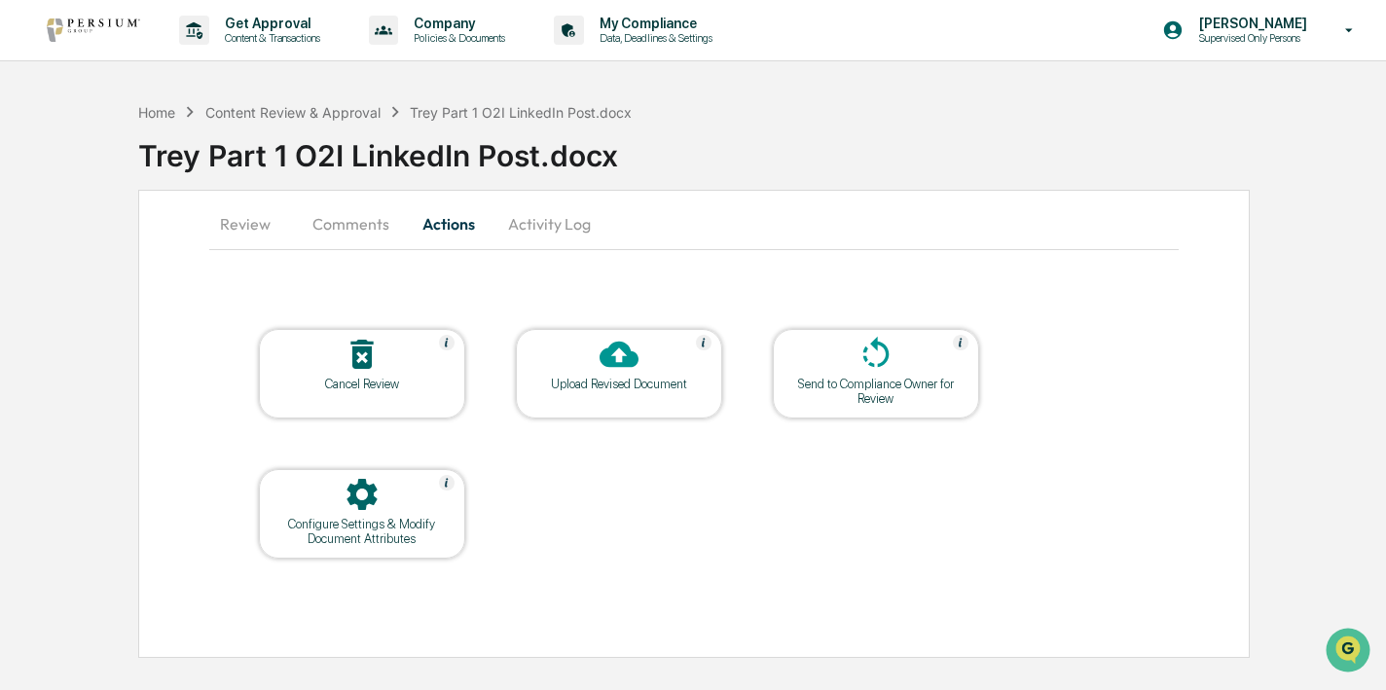
click at [260, 231] on button "Review" at bounding box center [253, 223] width 88 height 47
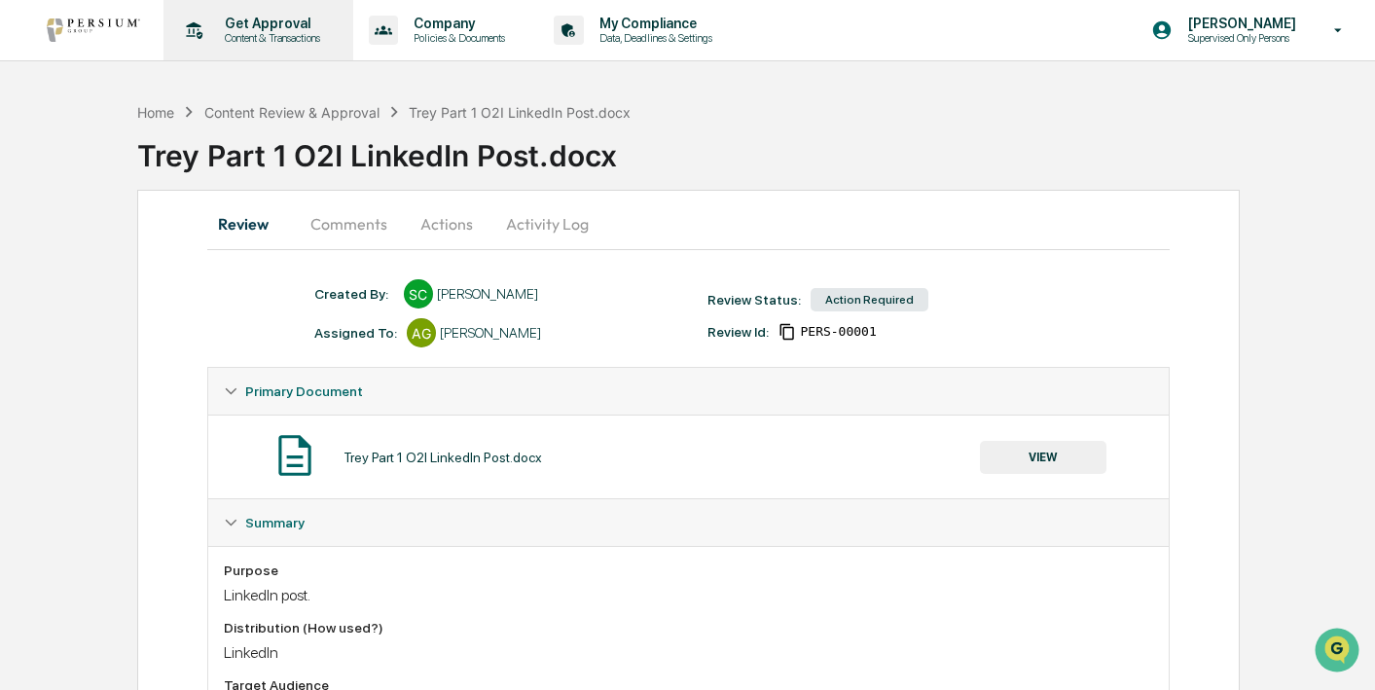
click at [272, 53] on div "Get Approval Content & Transactions" at bounding box center [256, 30] width 170 height 60
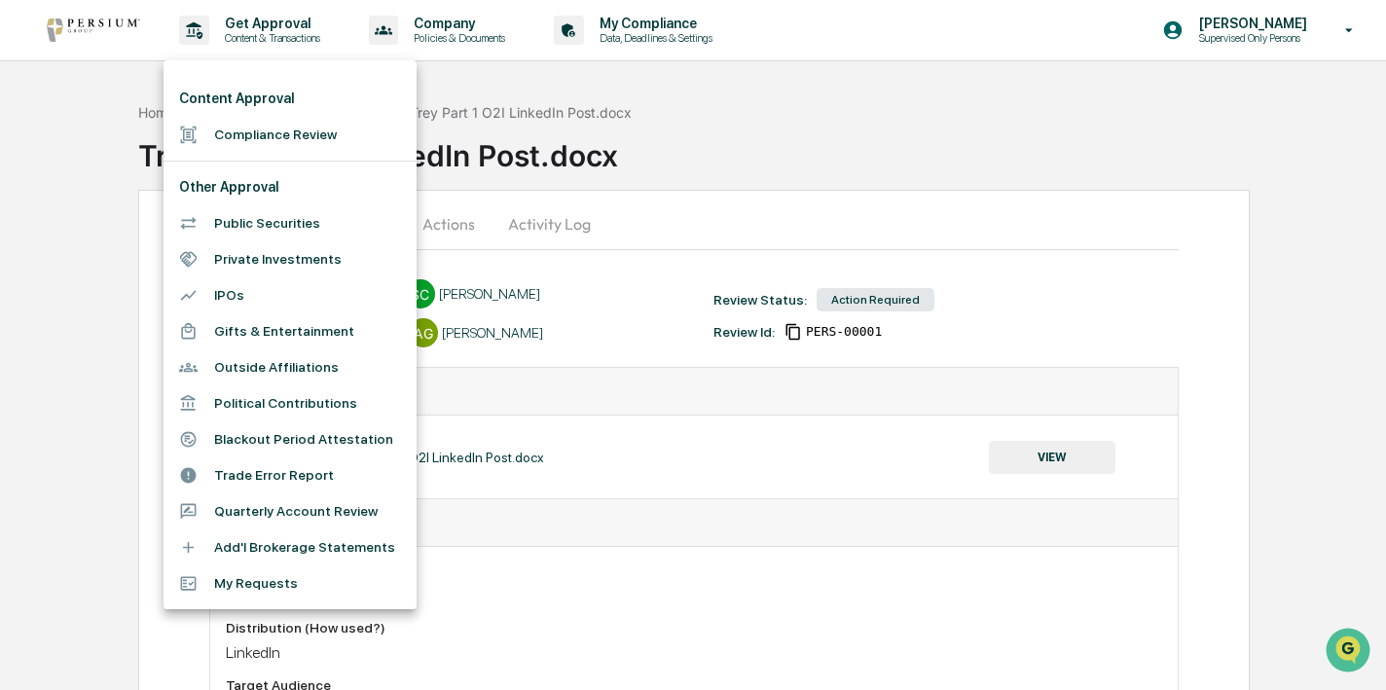
click at [781, 263] on div at bounding box center [693, 345] width 1386 height 690
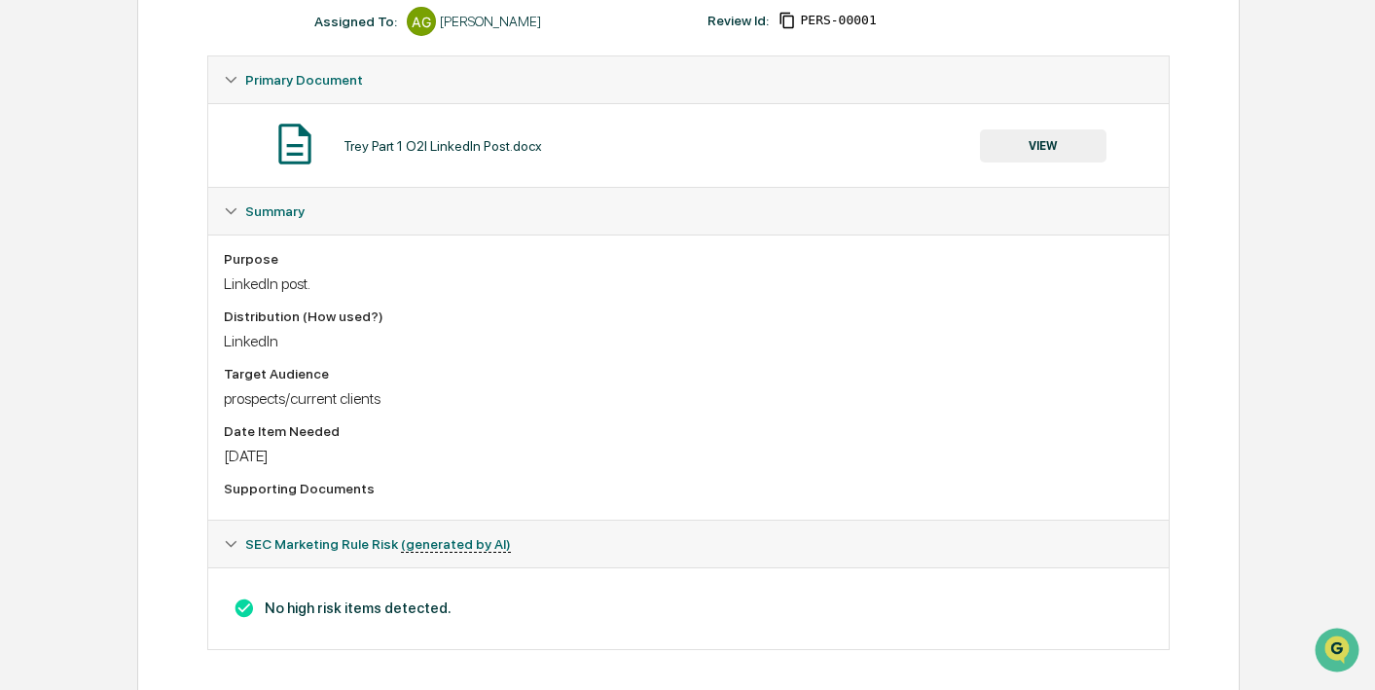
scroll to position [324, 0]
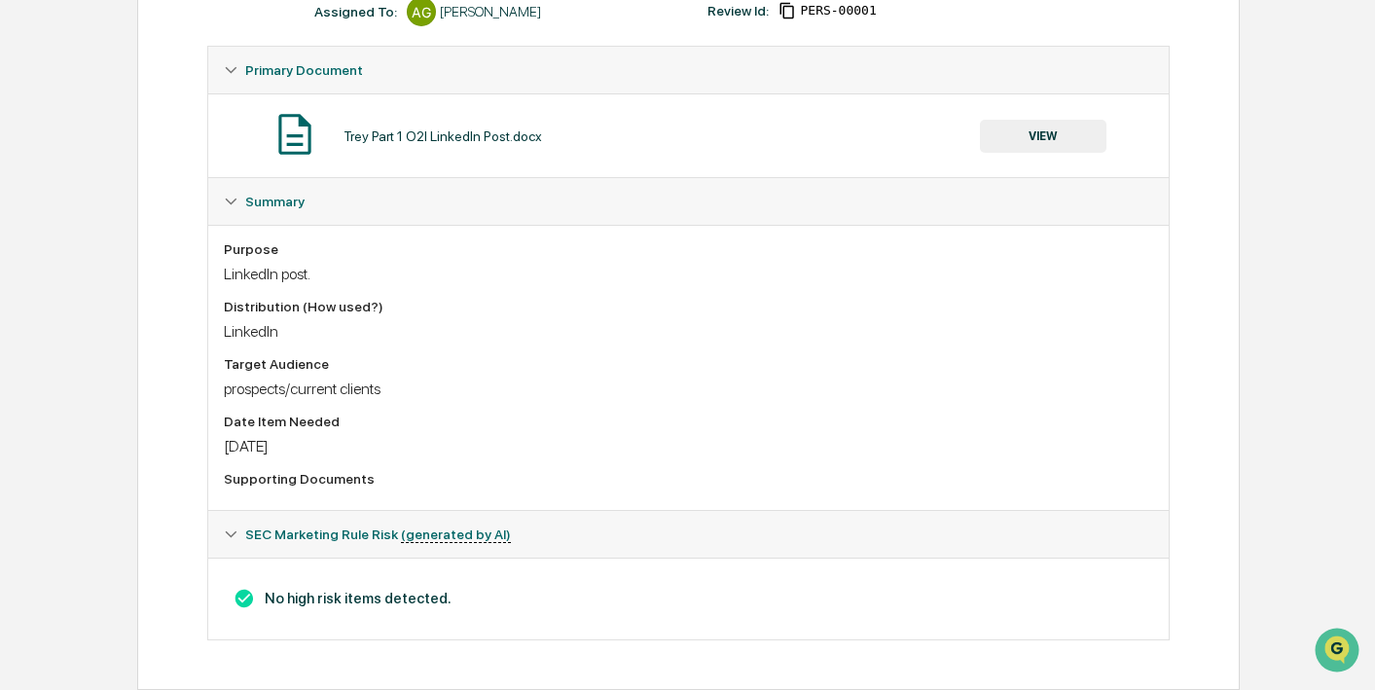
click at [419, 598] on h3 "No high risk items detected." at bounding box center [688, 598] width 929 height 21
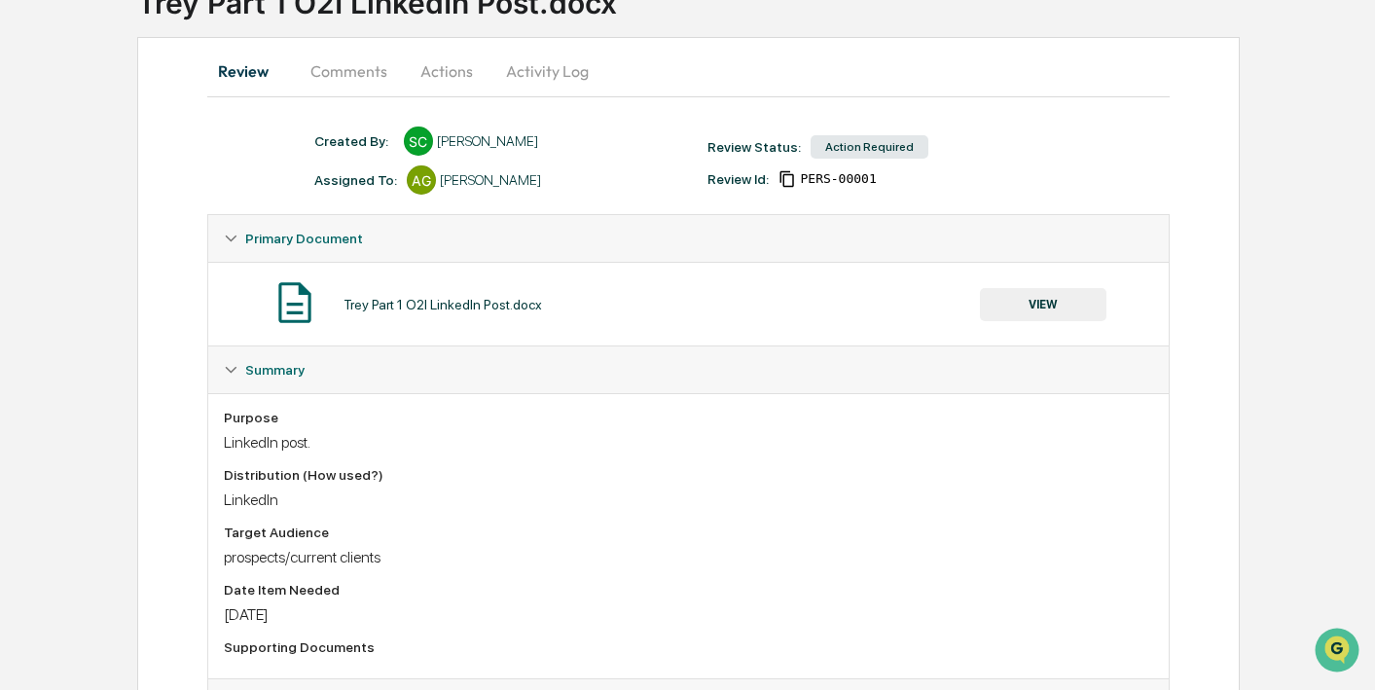
click at [452, 54] on button "Actions" at bounding box center [447, 71] width 88 height 47
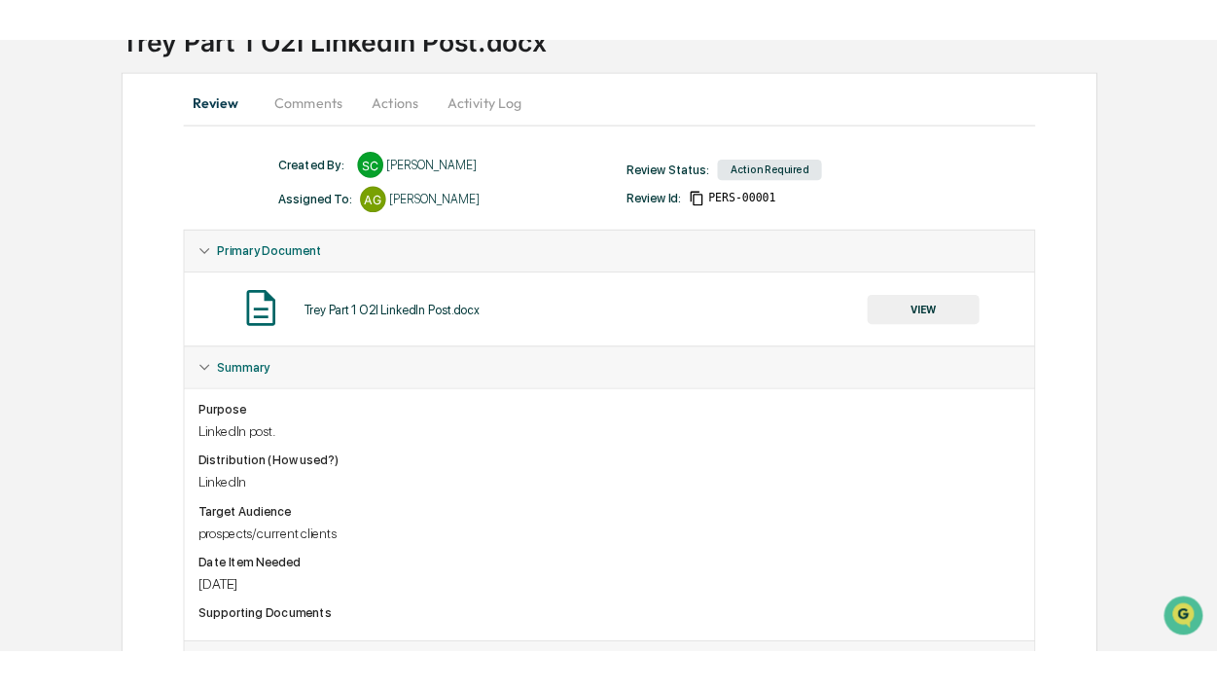
scroll to position [0, 0]
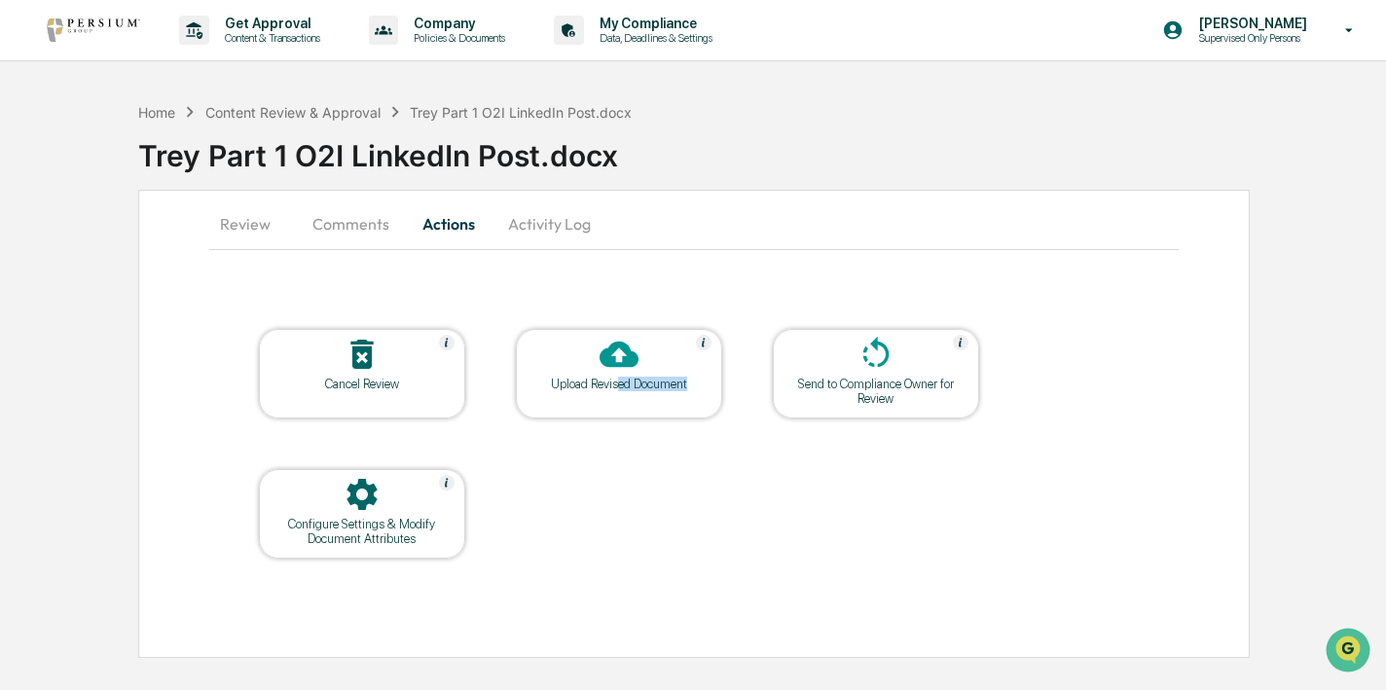
click at [615, 390] on div "Upload Revised Document" at bounding box center [619, 374] width 206 height 90
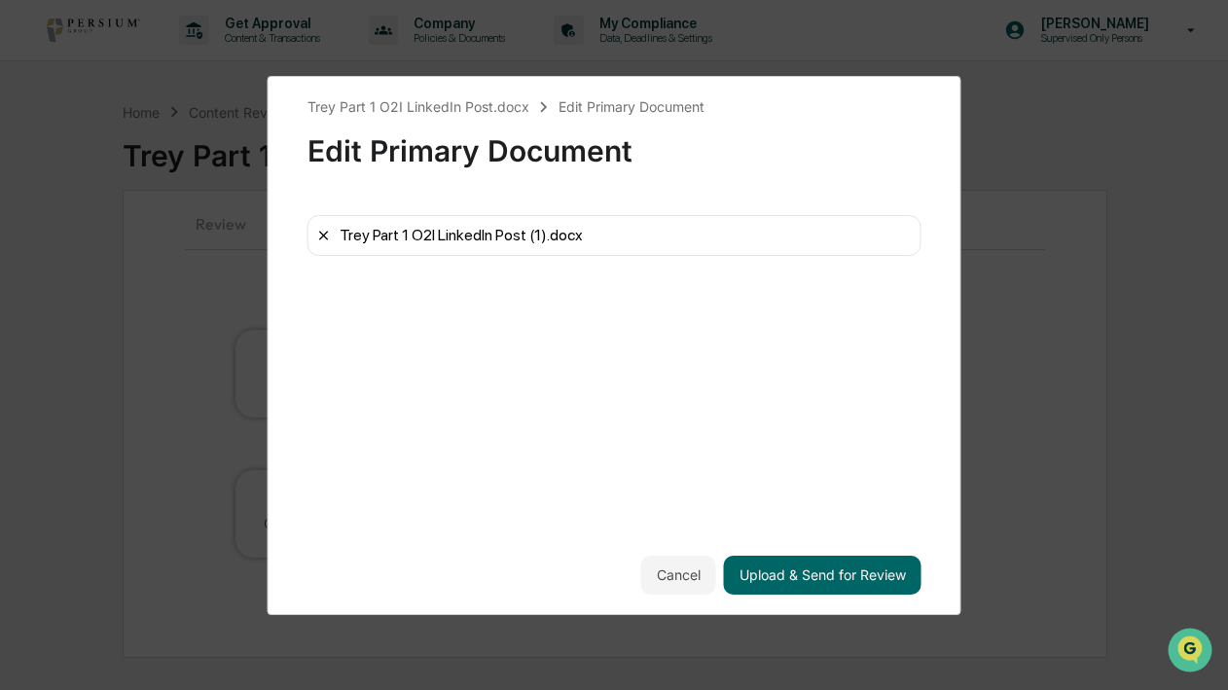
click at [318, 230] on icon at bounding box center [324, 236] width 16 height 16
click at [817, 580] on button "Upload & Send for Review" at bounding box center [823, 575] width 198 height 39
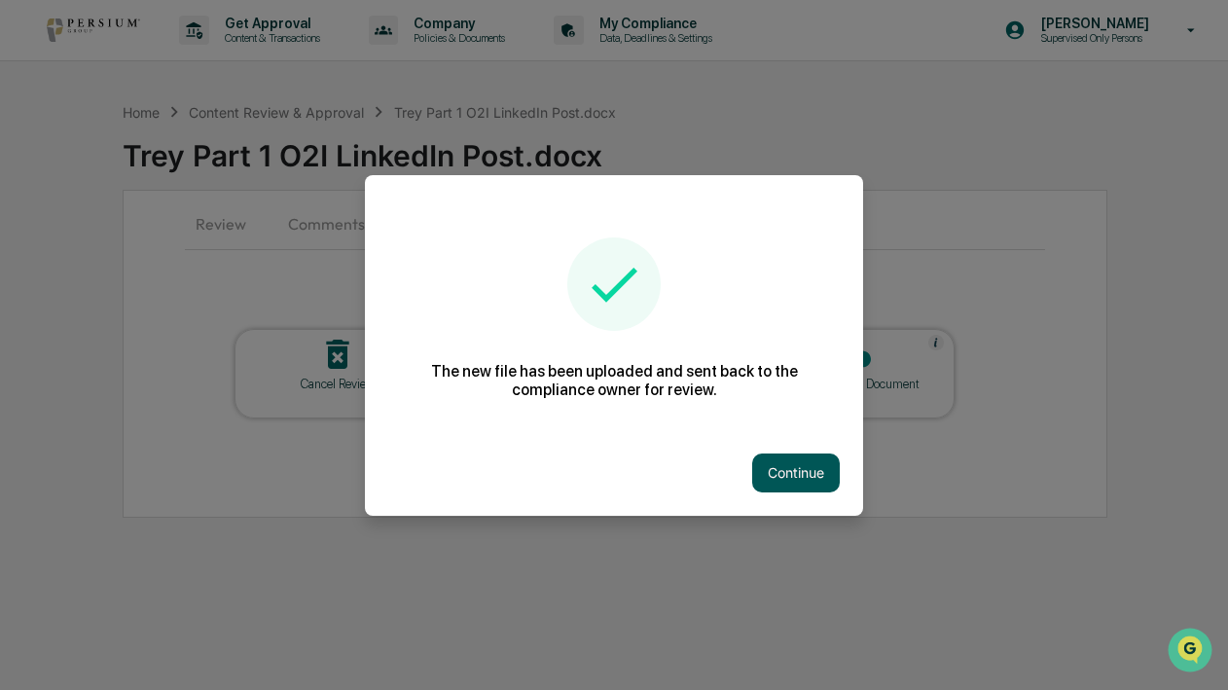
click at [804, 469] on button "Continue" at bounding box center [796, 472] width 88 height 39
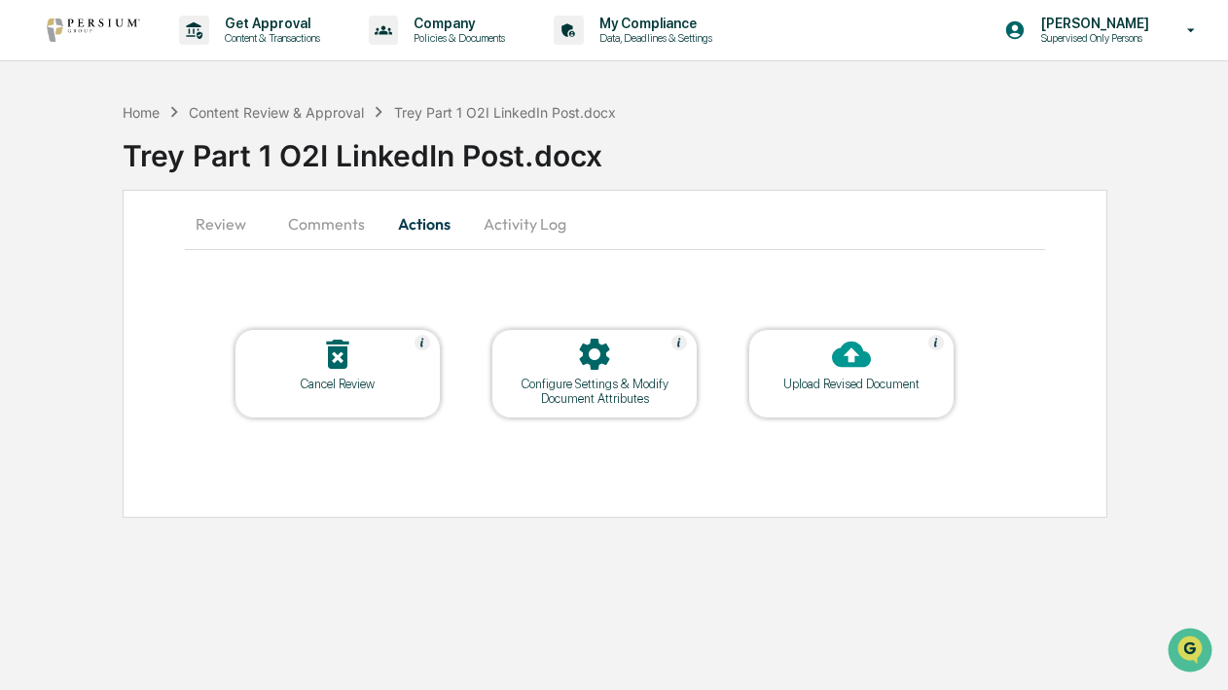
click at [908, 489] on div "Cancel Review Configure Settings & Modify Document Attributes Upload Revised Do…" at bounding box center [614, 393] width 859 height 228
click at [894, 393] on div "Upload Revised Document" at bounding box center [851, 374] width 206 height 90
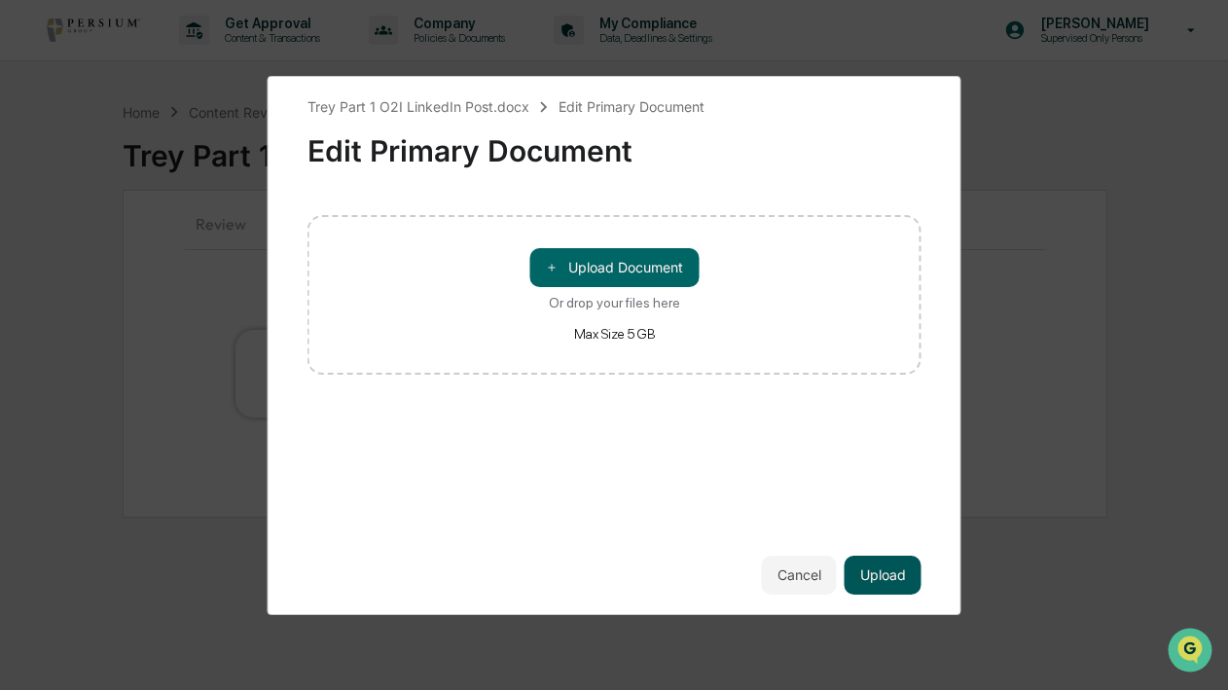
click at [891, 577] on button "Upload" at bounding box center [883, 575] width 77 height 39
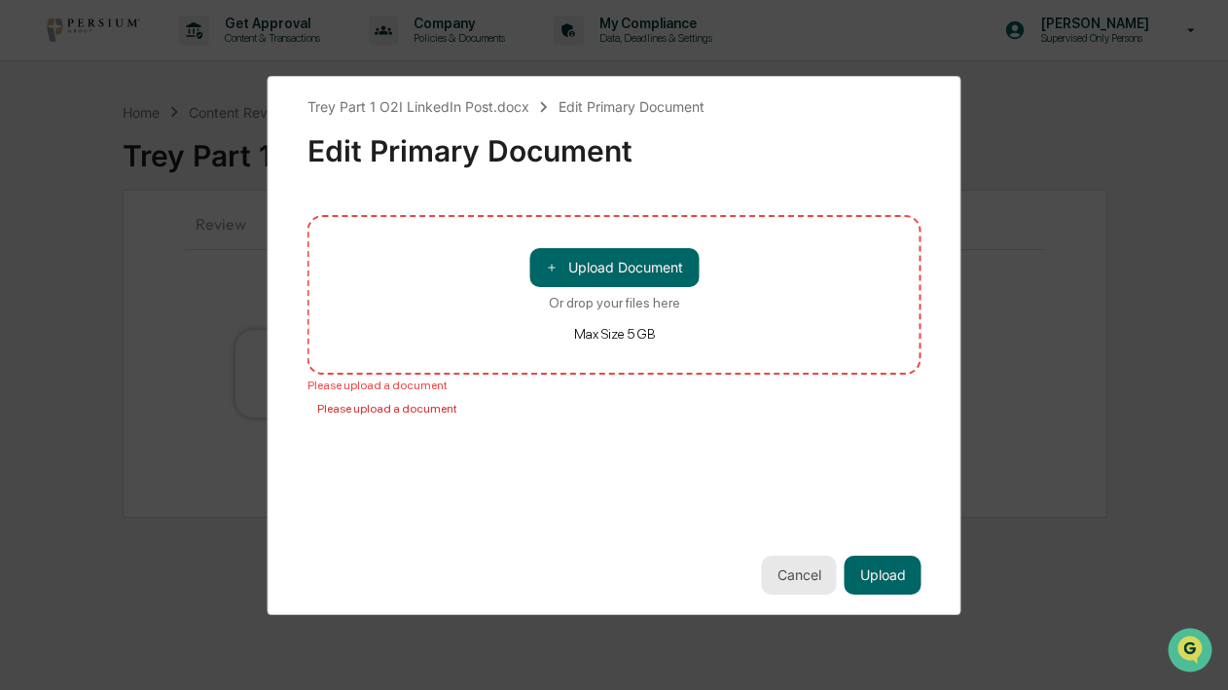
click at [798, 591] on button "Cancel" at bounding box center [799, 575] width 75 height 39
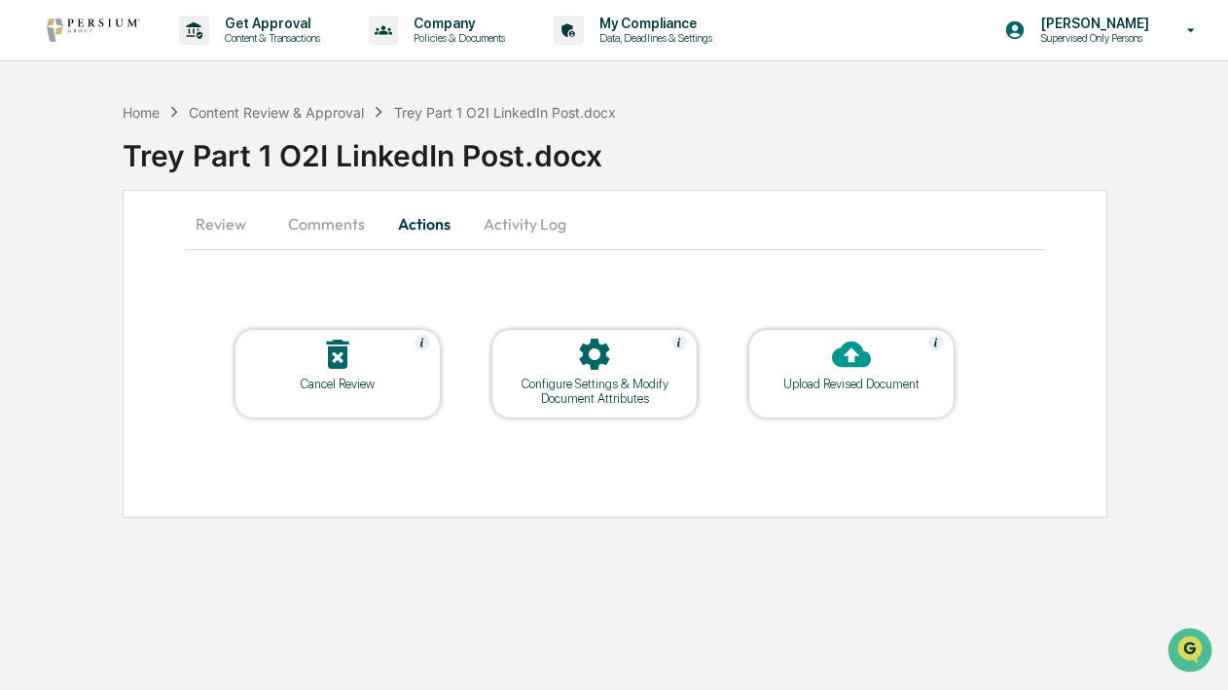
click at [522, 214] on button "Activity Log" at bounding box center [525, 223] width 114 height 47
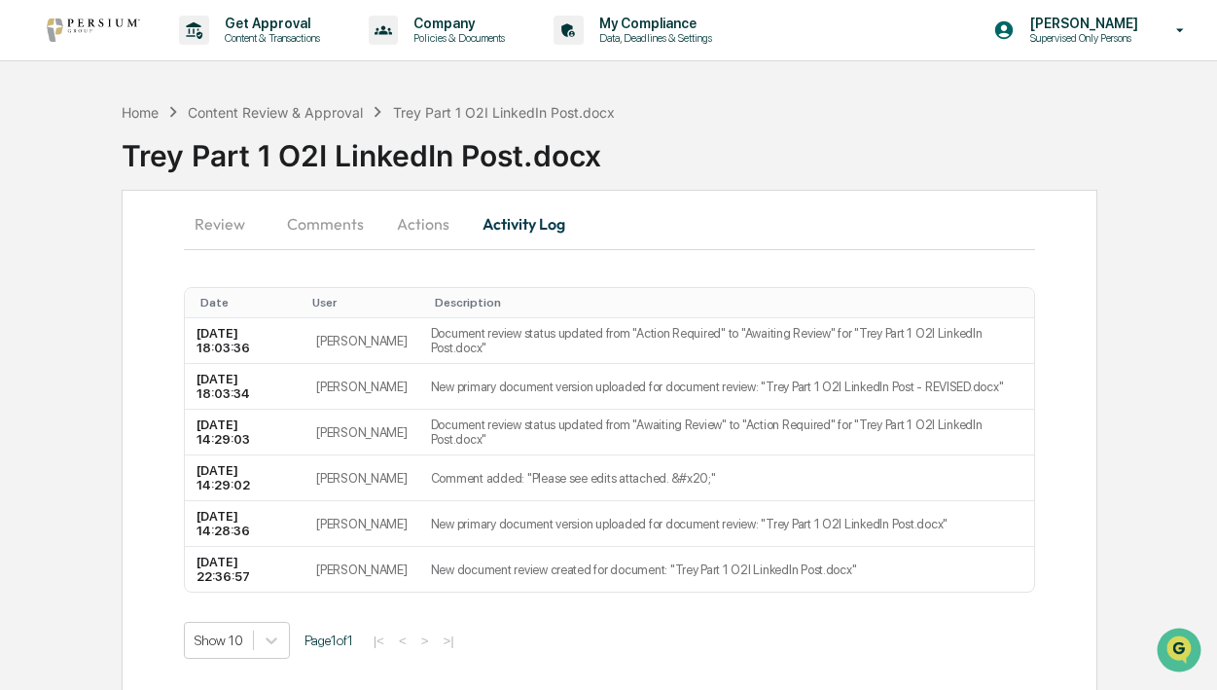
click at [293, 202] on button "Comments" at bounding box center [325, 223] width 108 height 47
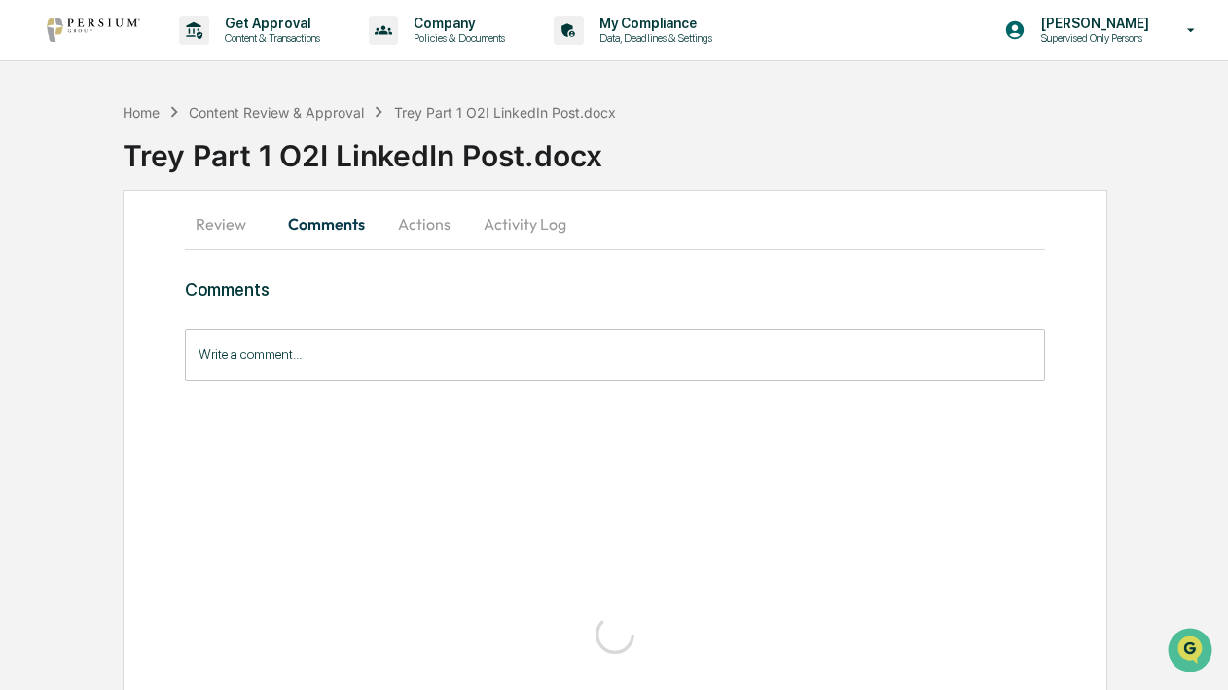
click at [223, 229] on button "Review" at bounding box center [229, 223] width 88 height 47
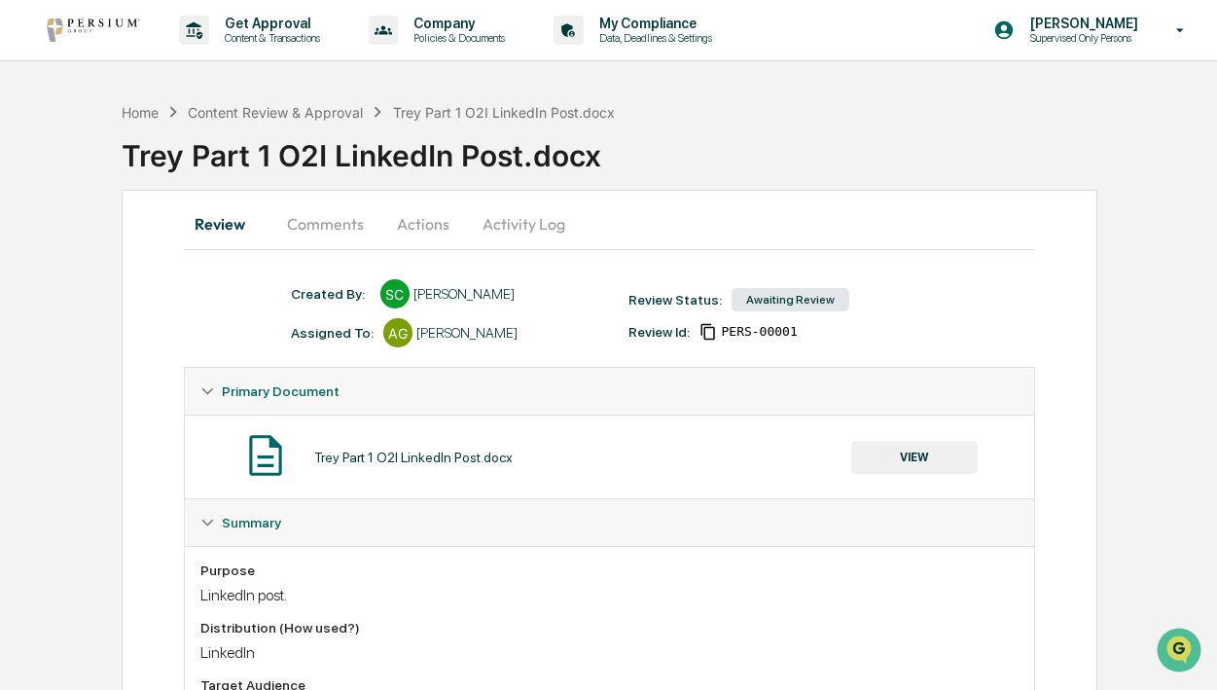
click at [318, 222] on button "Comments" at bounding box center [325, 223] width 108 height 47
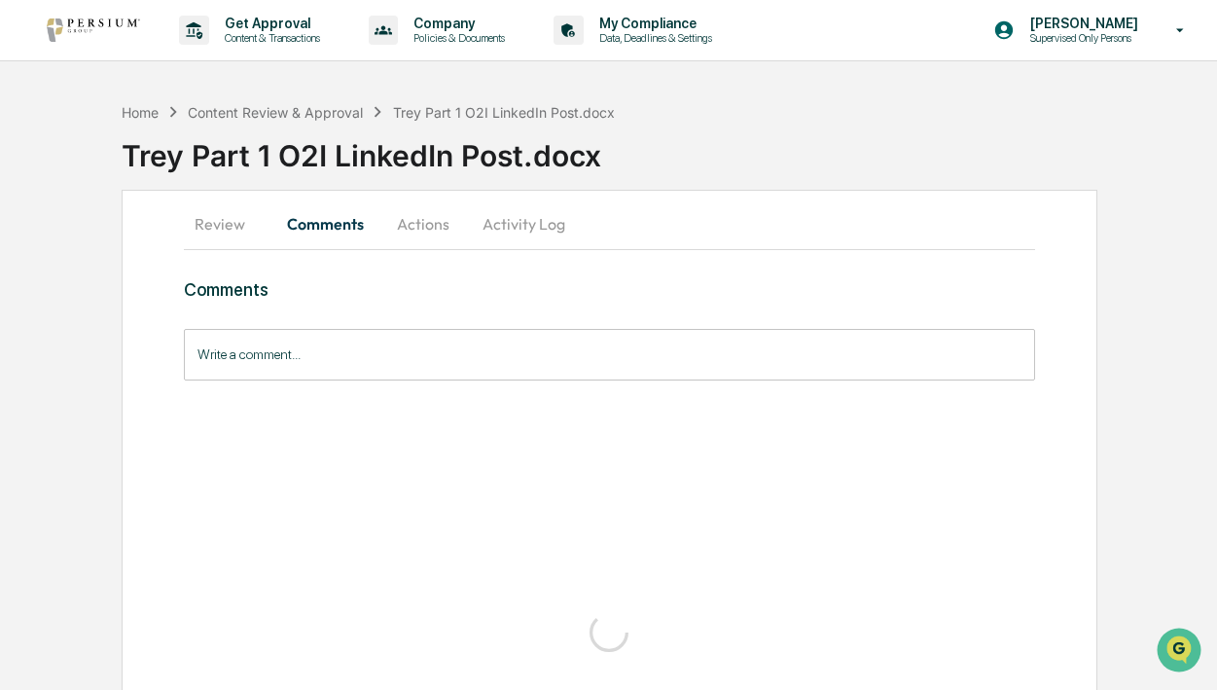
click at [412, 222] on button "Actions" at bounding box center [424, 223] width 88 height 47
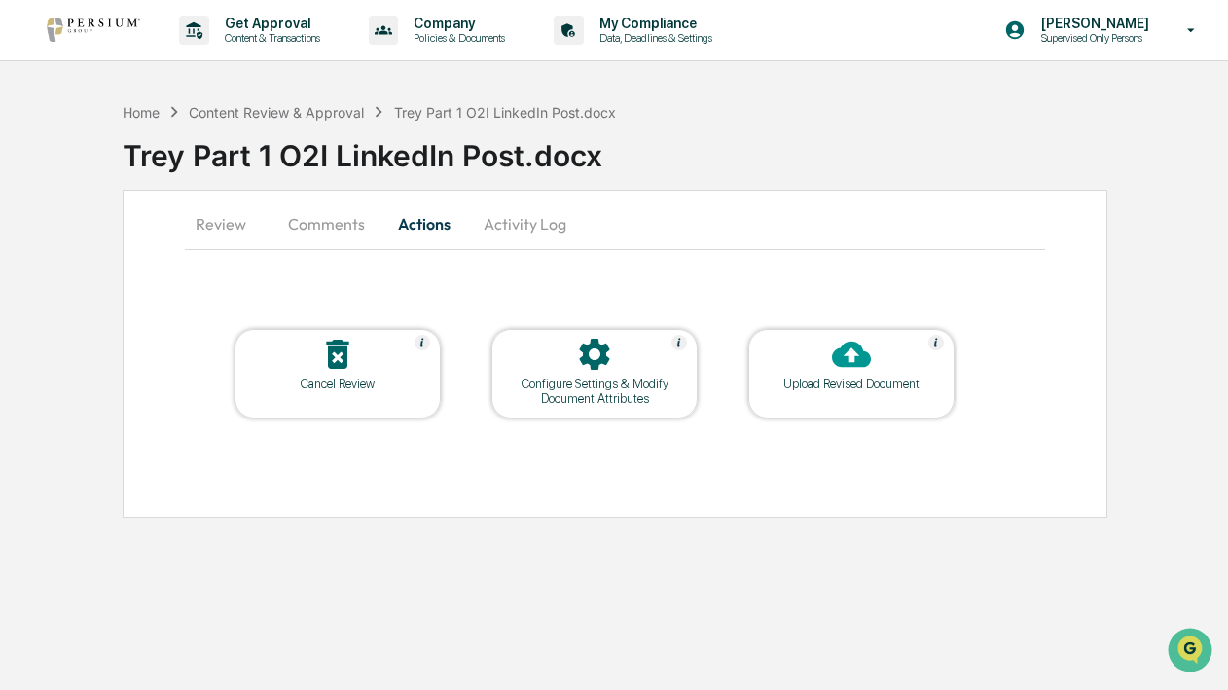
click at [781, 375] on div at bounding box center [851, 356] width 195 height 42
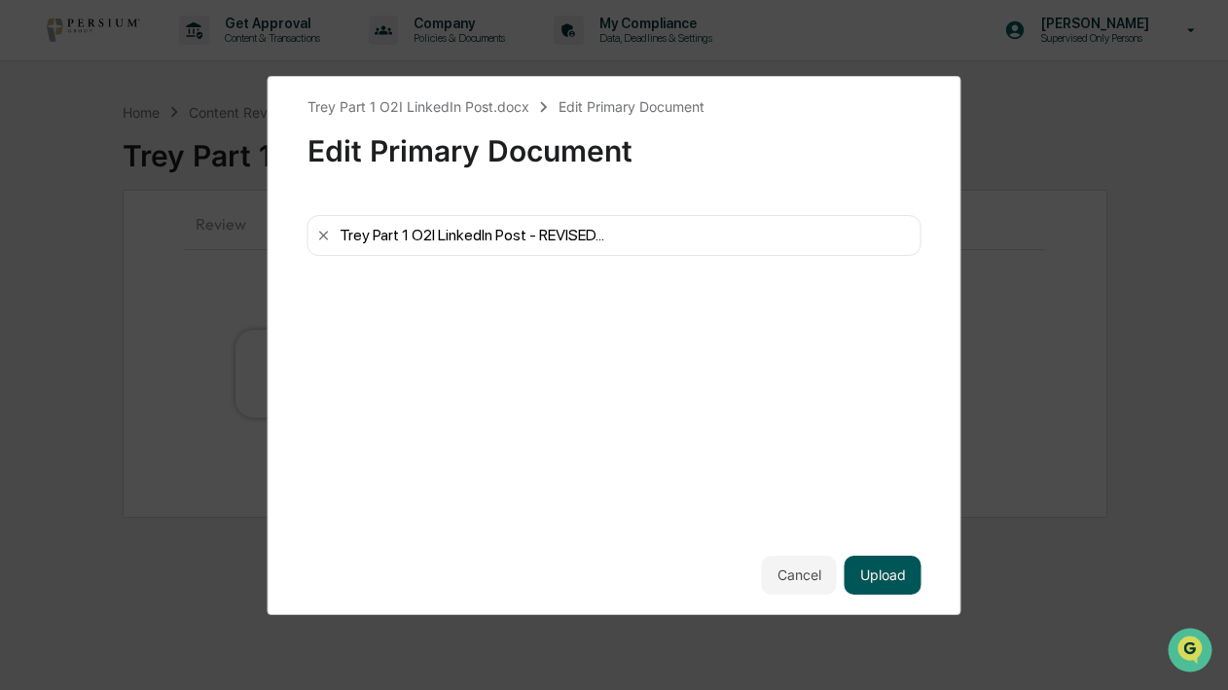
click at [893, 579] on button "Upload" at bounding box center [883, 575] width 77 height 39
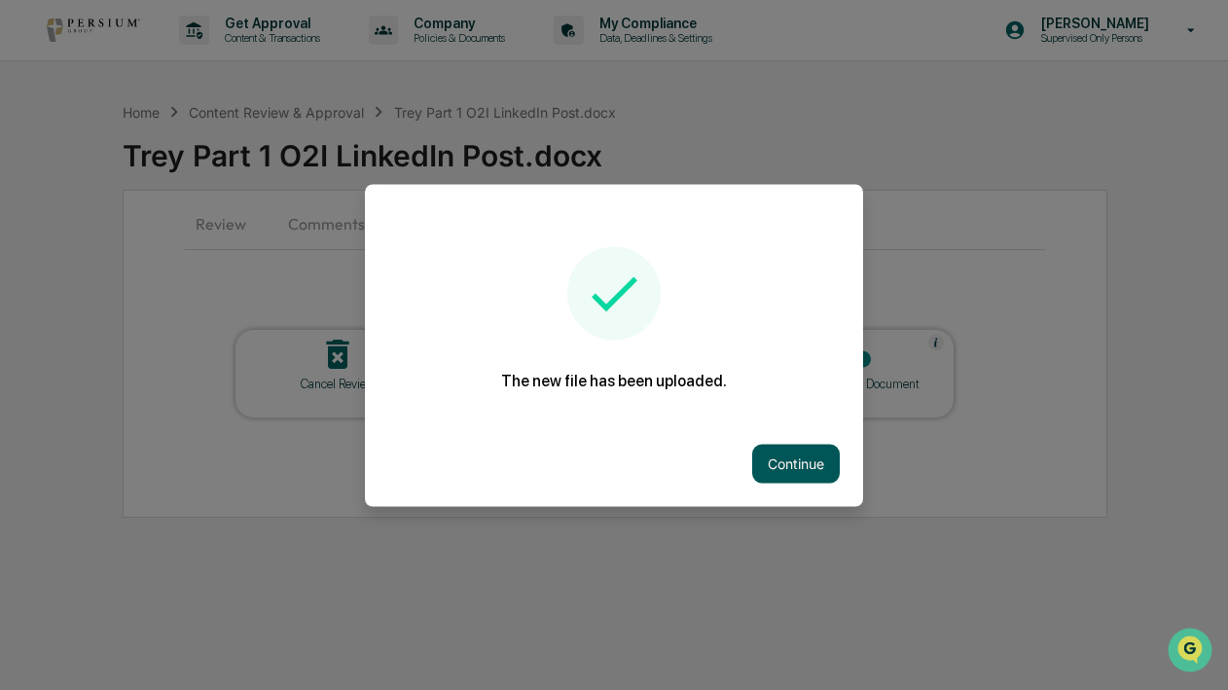
click at [813, 464] on button "Continue" at bounding box center [796, 463] width 88 height 39
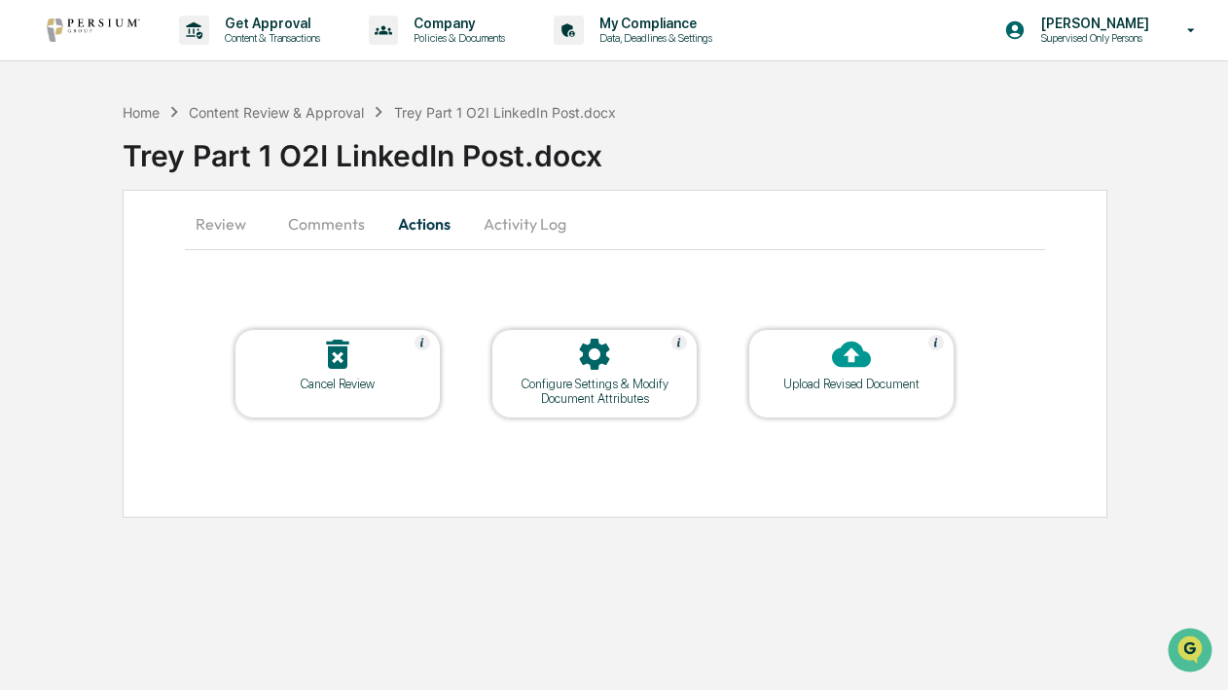
click at [499, 220] on button "Activity Log" at bounding box center [525, 223] width 114 height 47
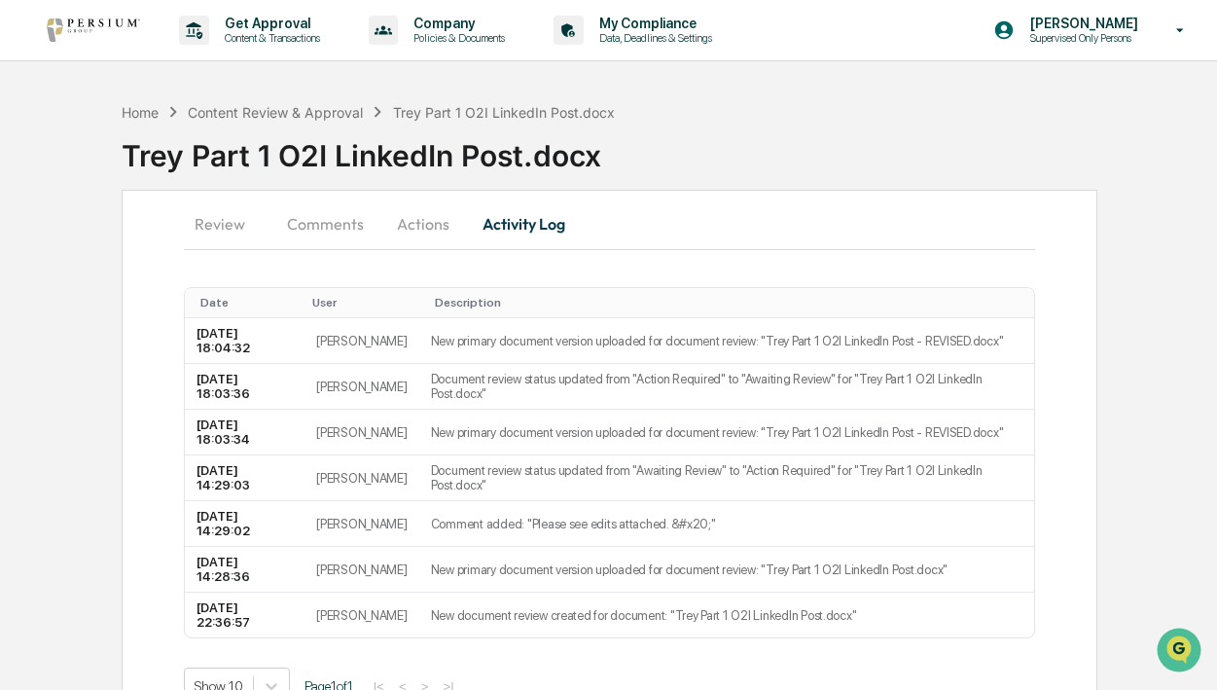
click at [237, 226] on button "Review" at bounding box center [228, 223] width 88 height 47
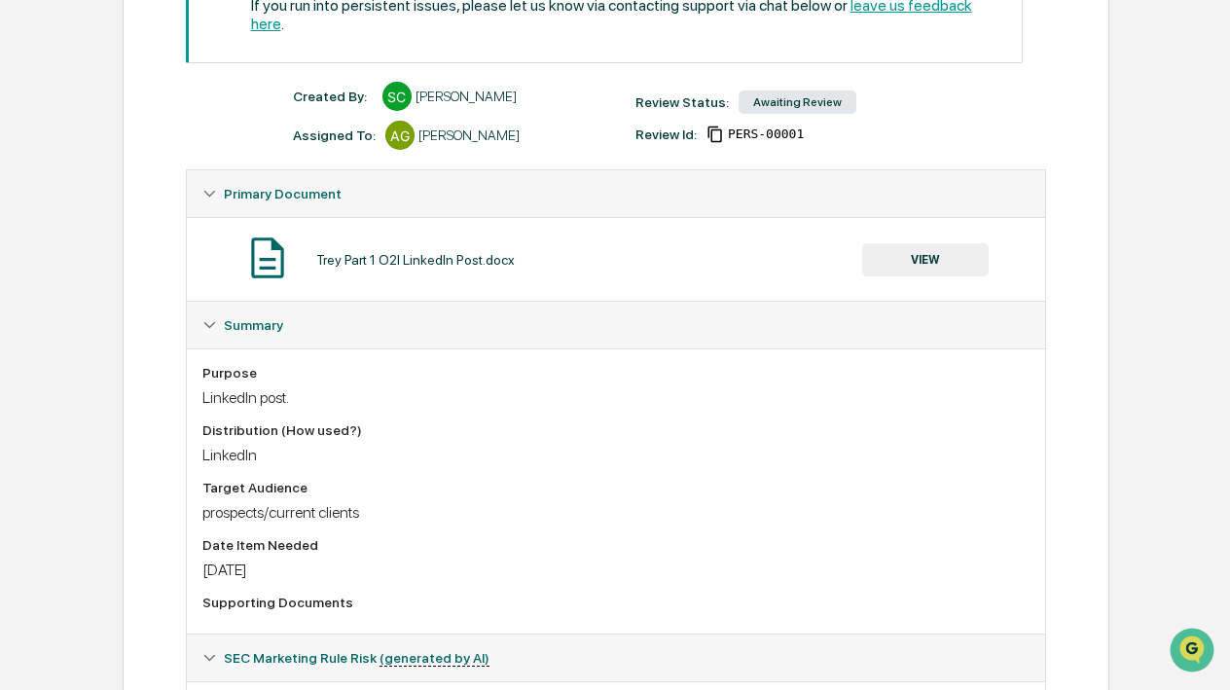
scroll to position [376, 0]
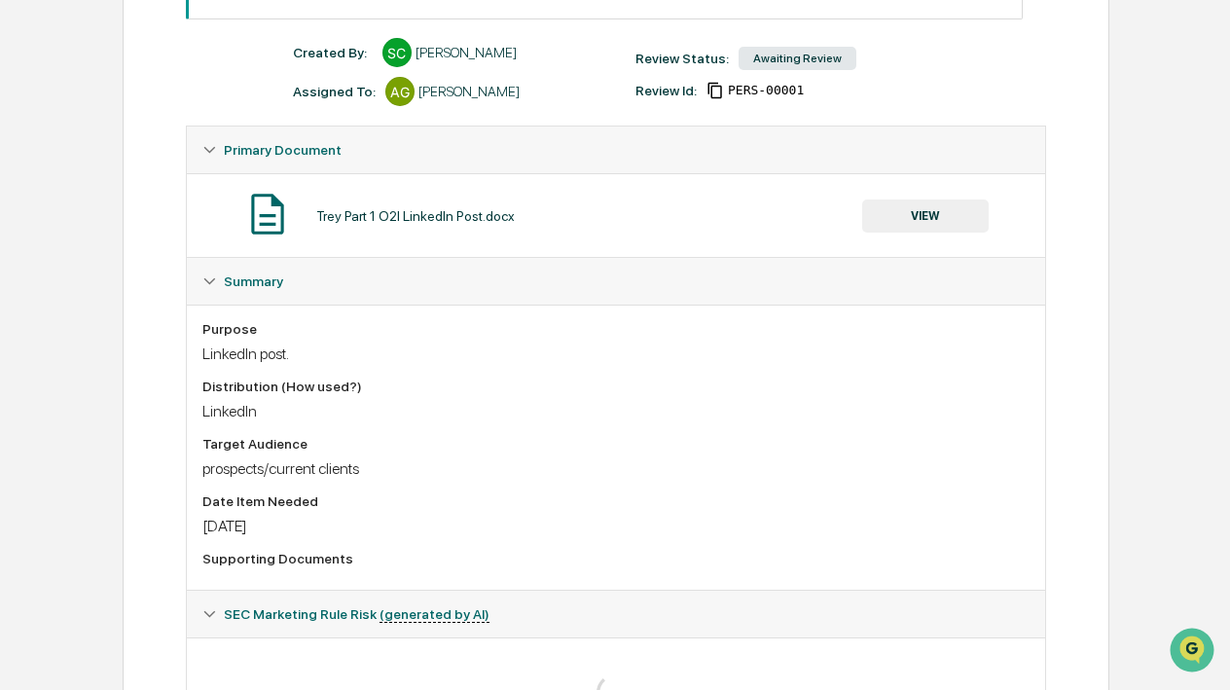
click at [924, 210] on button "VIEW" at bounding box center [925, 215] width 127 height 33
